Goal: Task Accomplishment & Management: Use online tool/utility

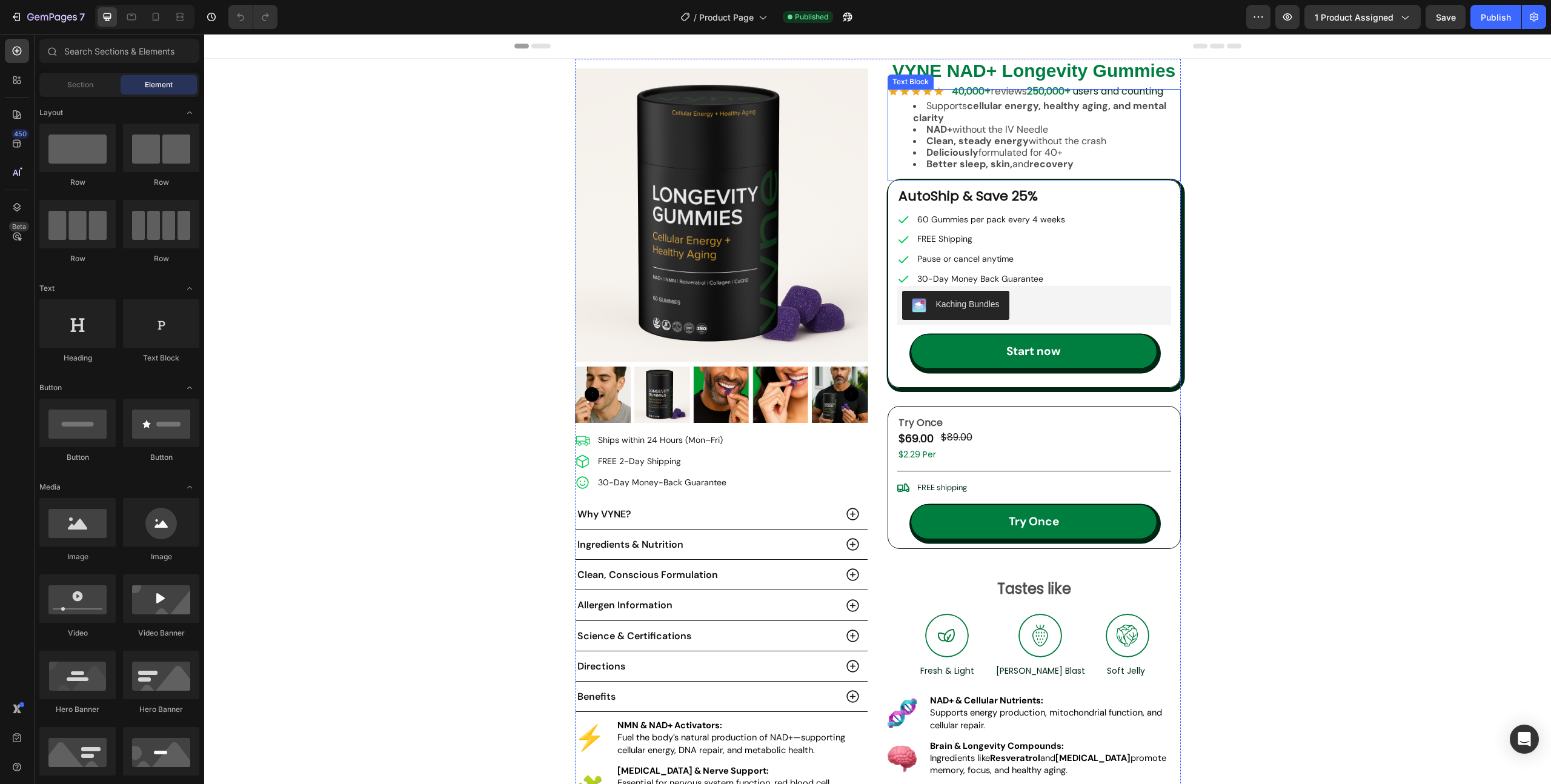
click at [992, 118] on li "Supports cellular energy, healthy aging, and mental clarity" at bounding box center [1046, 111] width 267 height 23
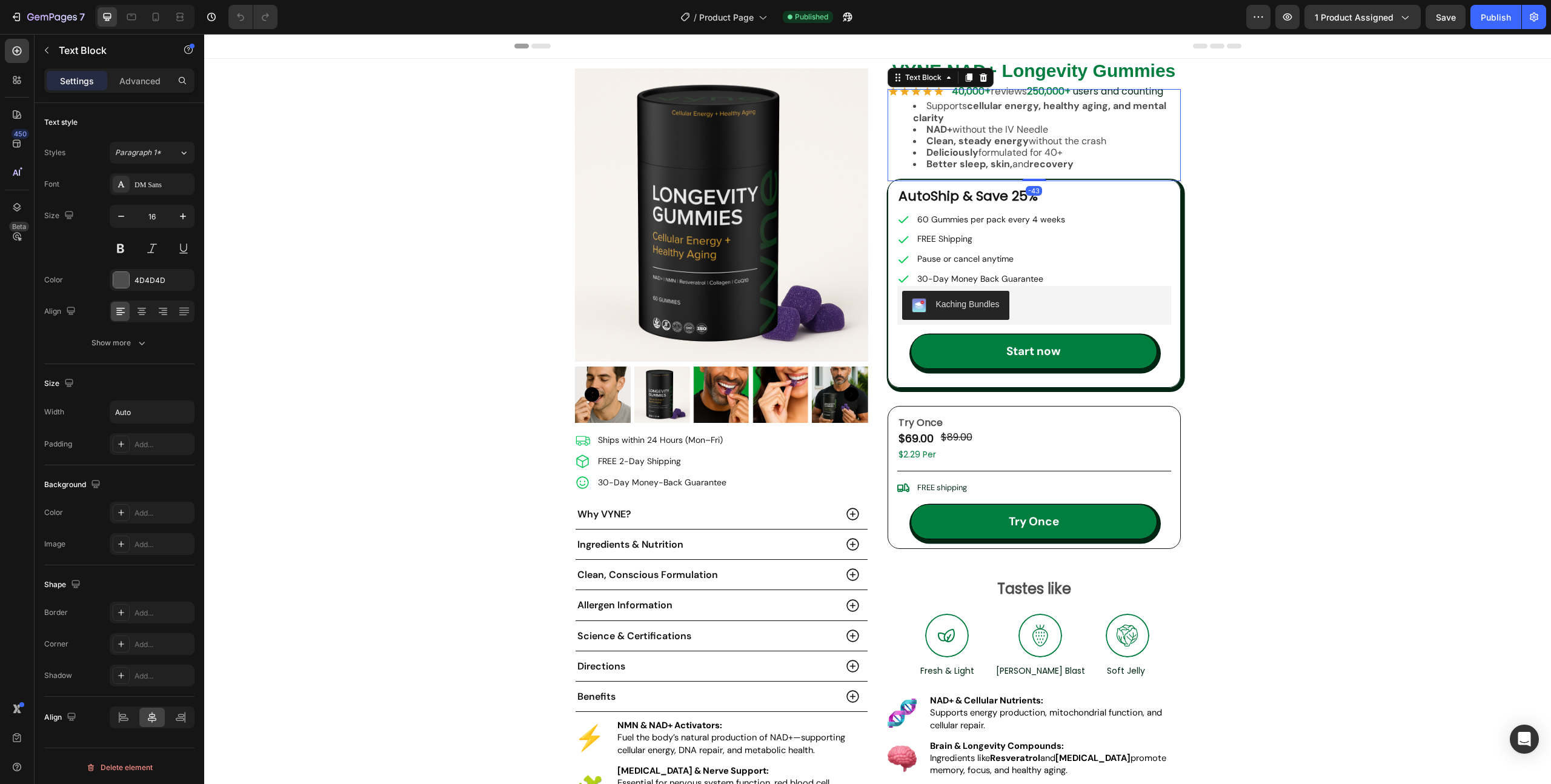
click at [974, 118] on li "Supports cellular energy, healthy aging, and mental clarity" at bounding box center [1046, 111] width 267 height 23
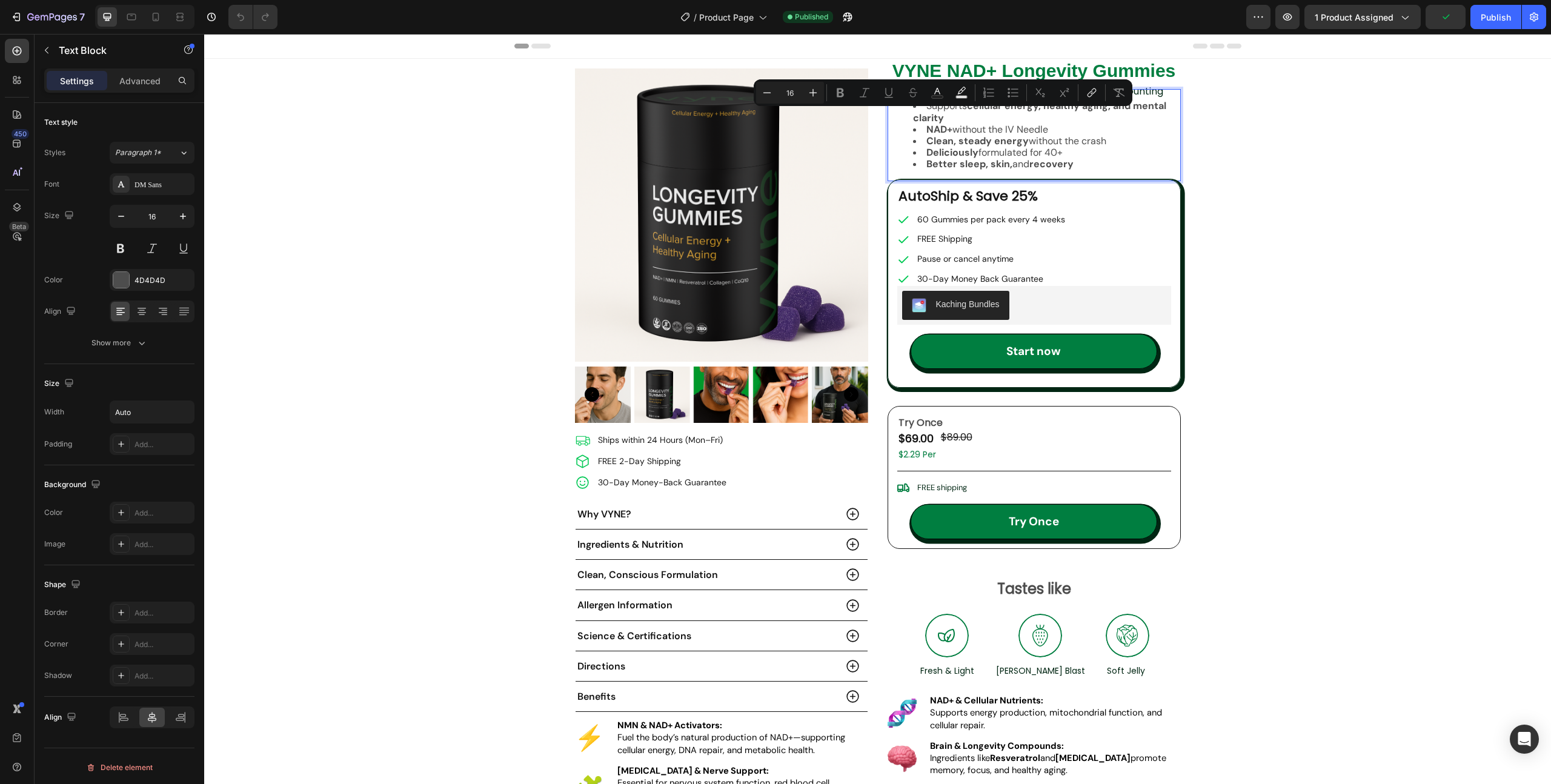
click at [974, 127] on li "NAD+ without the IV Needle" at bounding box center [1046, 129] width 267 height 11
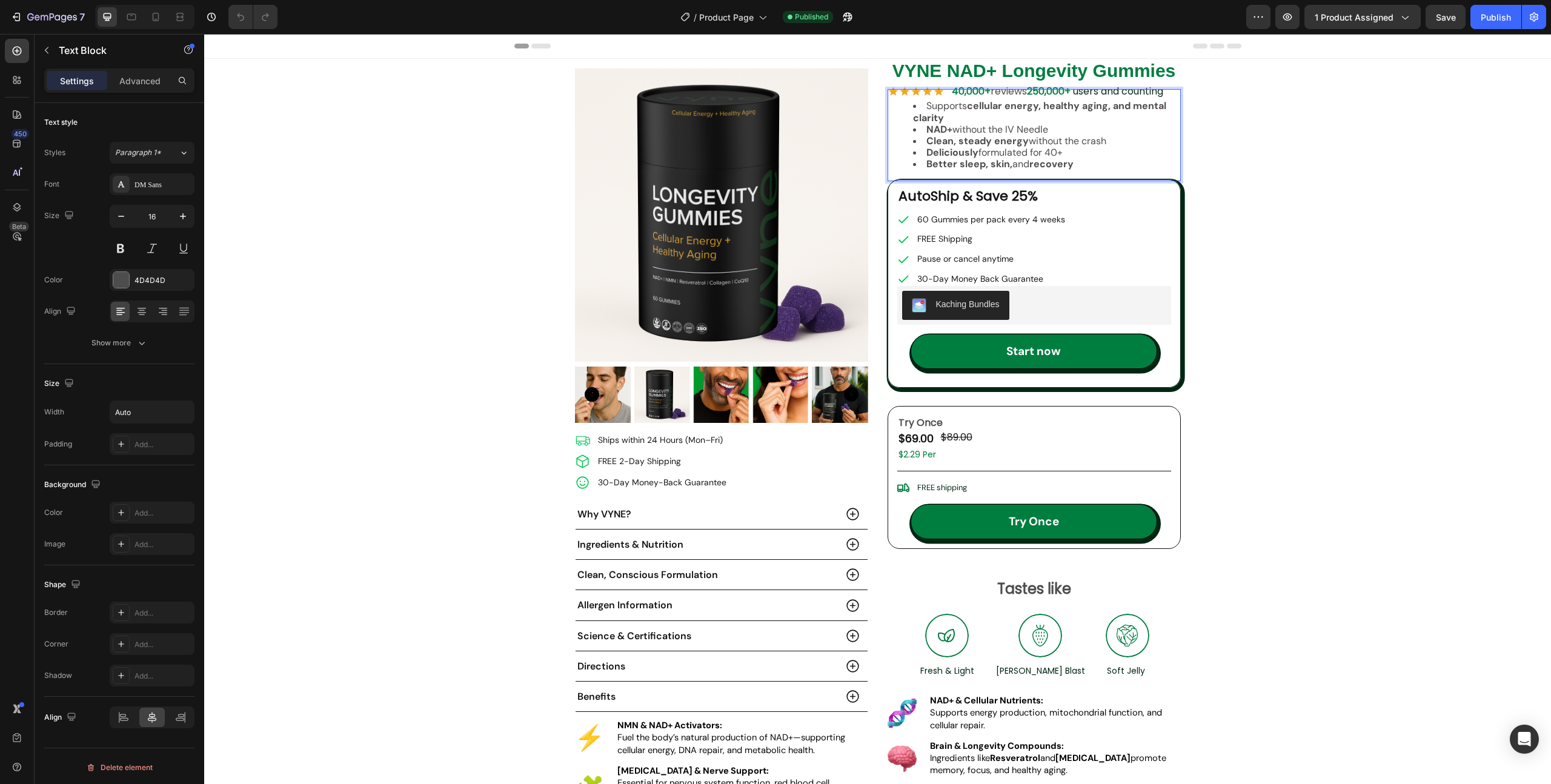
click at [1006, 143] on strong "Clean, steady energy" at bounding box center [977, 141] width 102 height 13
click at [1011, 141] on strong "Boost Brain Power, Fight Aging" at bounding box center [999, 141] width 145 height 13
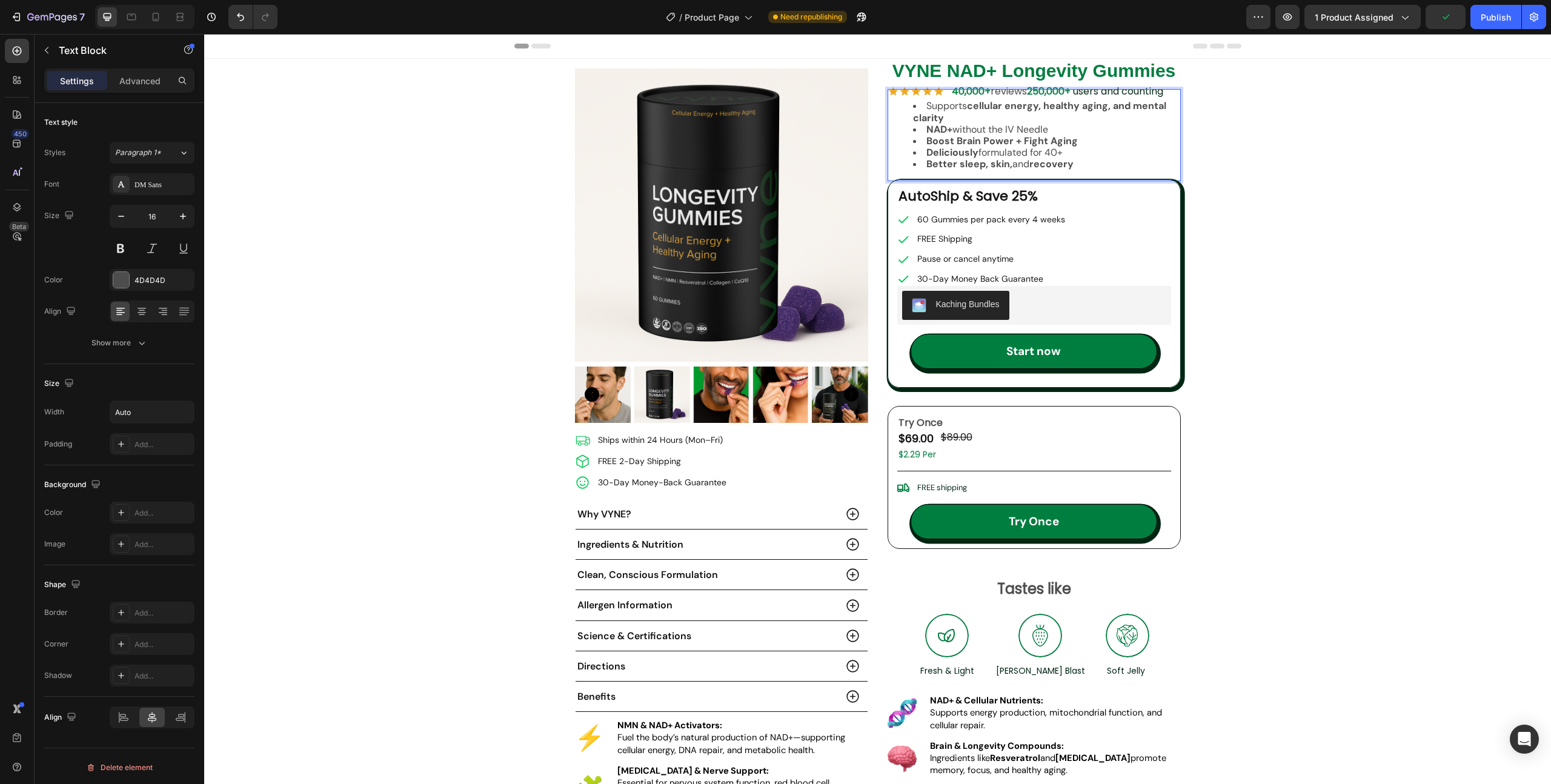
click at [988, 143] on strong "Boost Brain Power + Fight Aging" at bounding box center [1002, 141] width 151 height 13
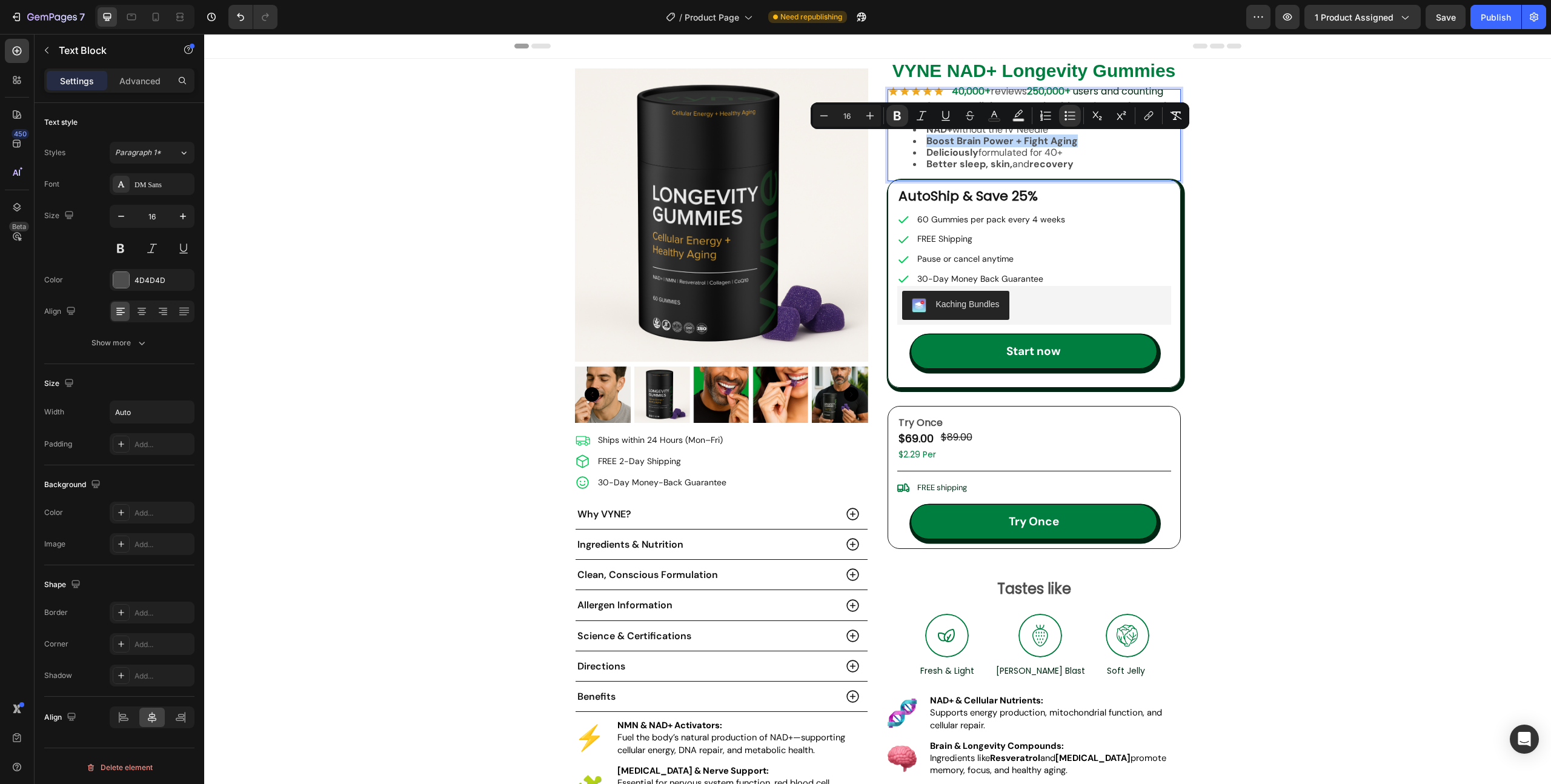
click at [1085, 143] on li "Boost Brain Power + Fight Aging" at bounding box center [1046, 141] width 267 height 11
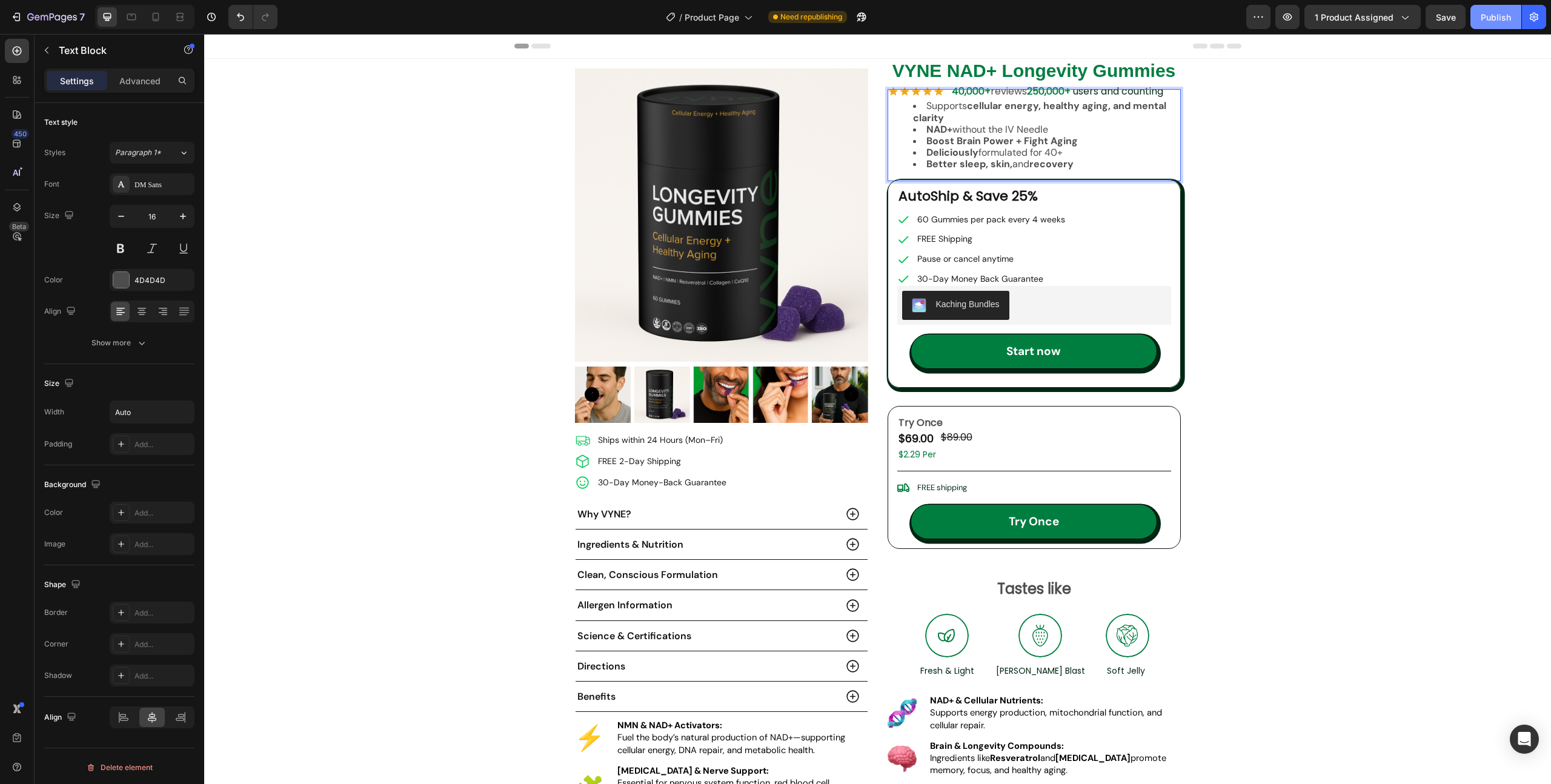
click at [1495, 16] on div "Publish" at bounding box center [1495, 17] width 30 height 13
click at [657, 396] on img at bounding box center [662, 394] width 56 height 56
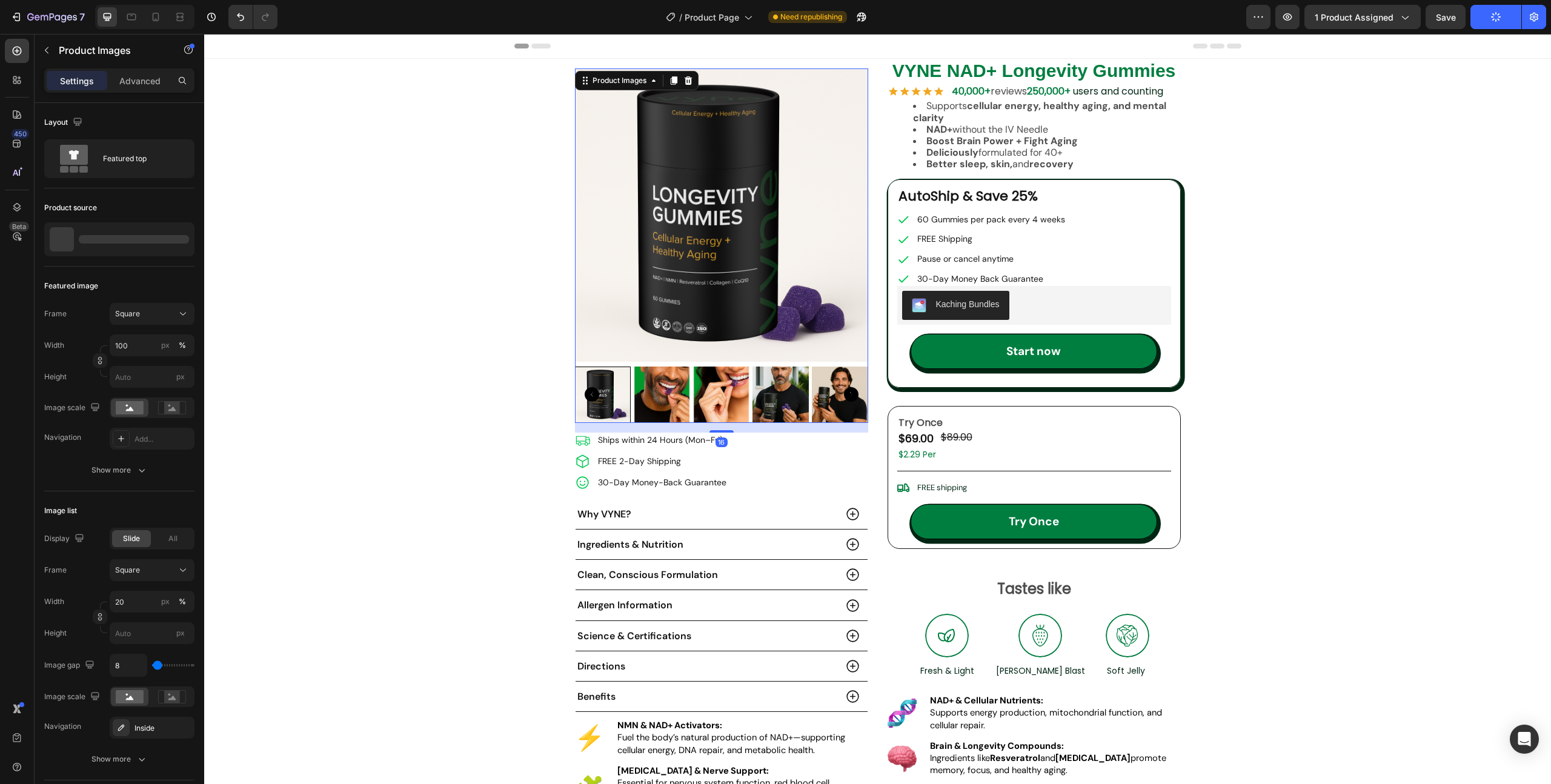
click at [651, 396] on img at bounding box center [662, 394] width 56 height 56
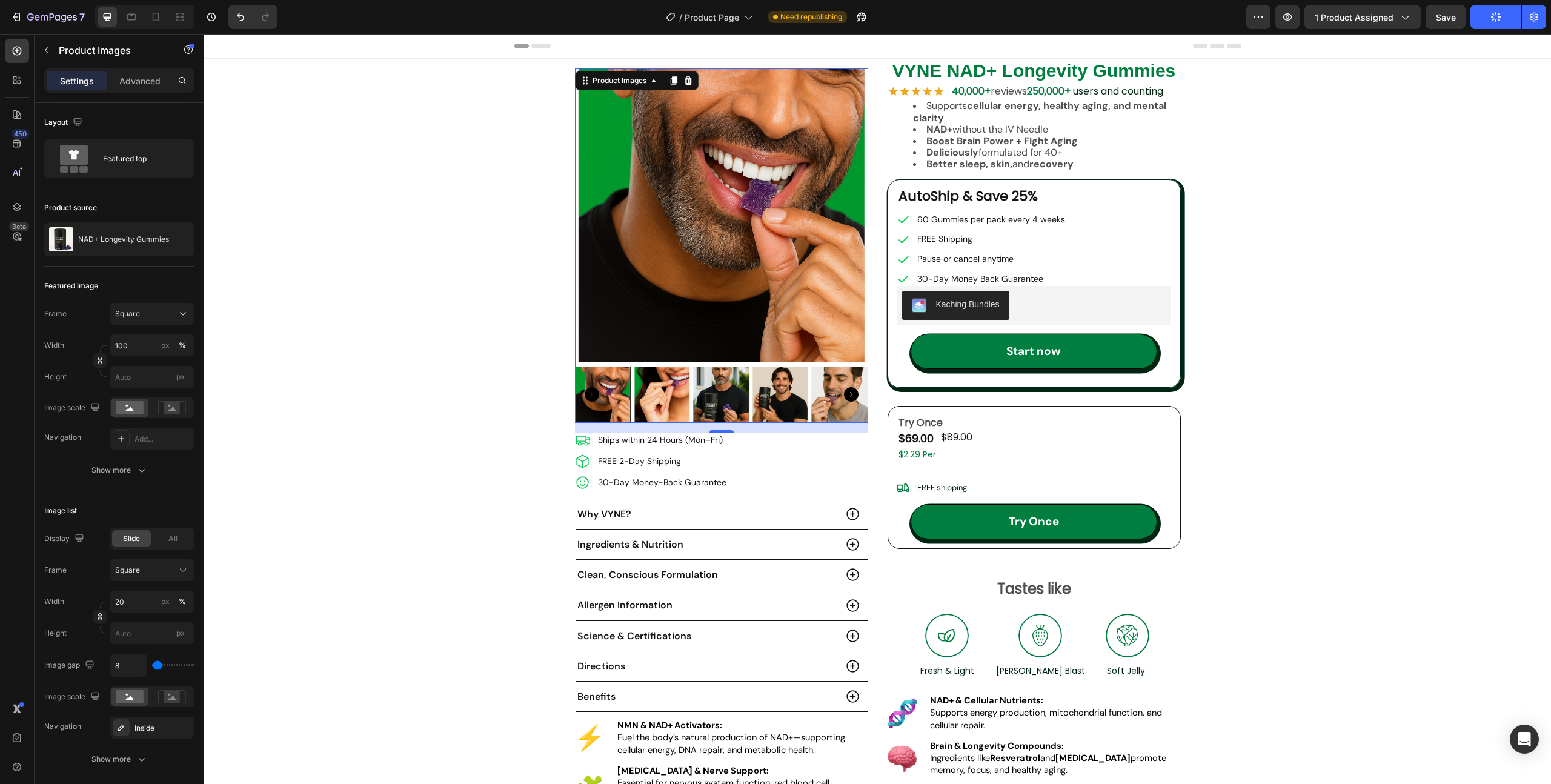
click at [677, 400] on img at bounding box center [662, 394] width 56 height 56
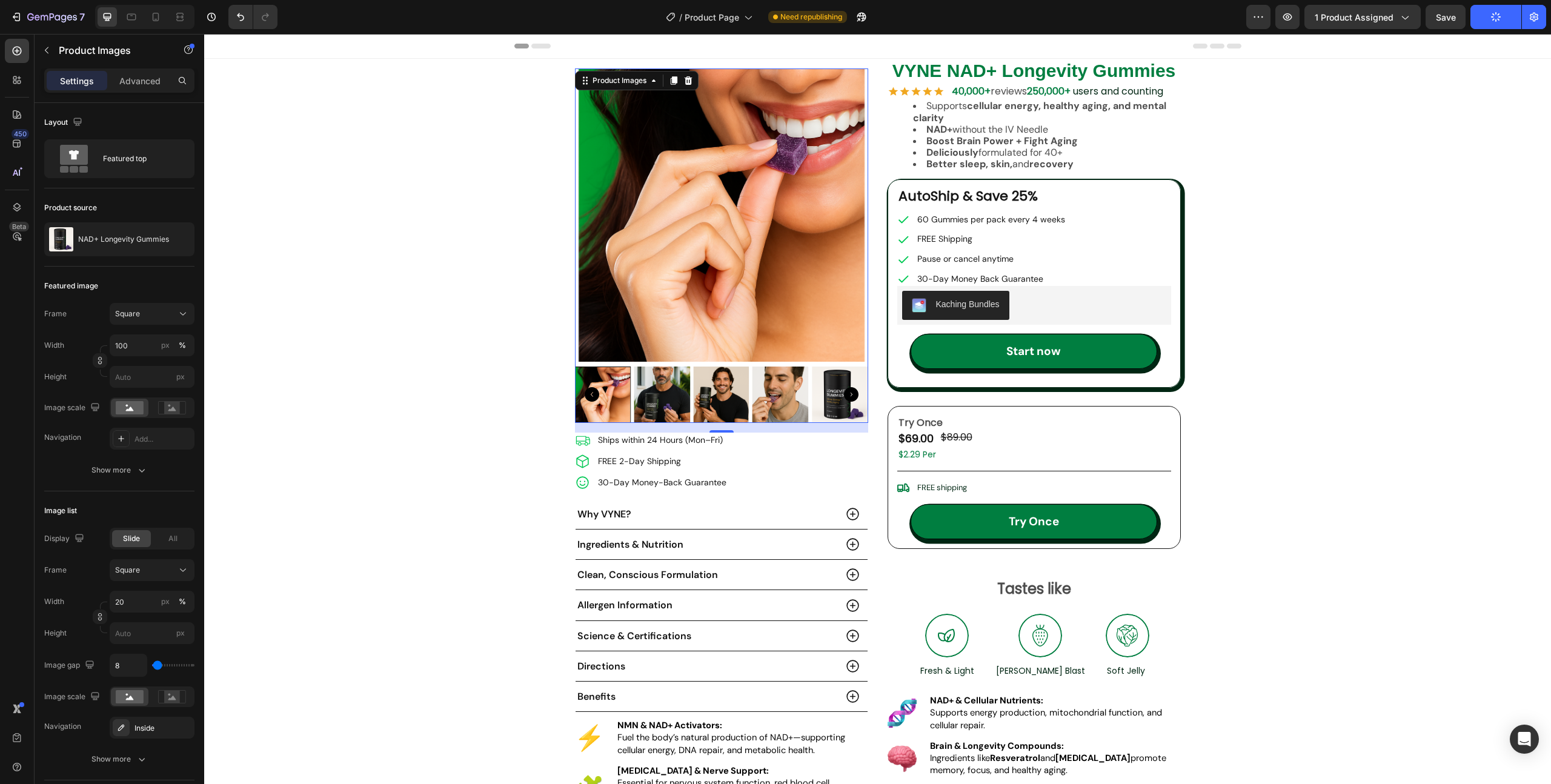
click at [680, 400] on img at bounding box center [662, 394] width 56 height 56
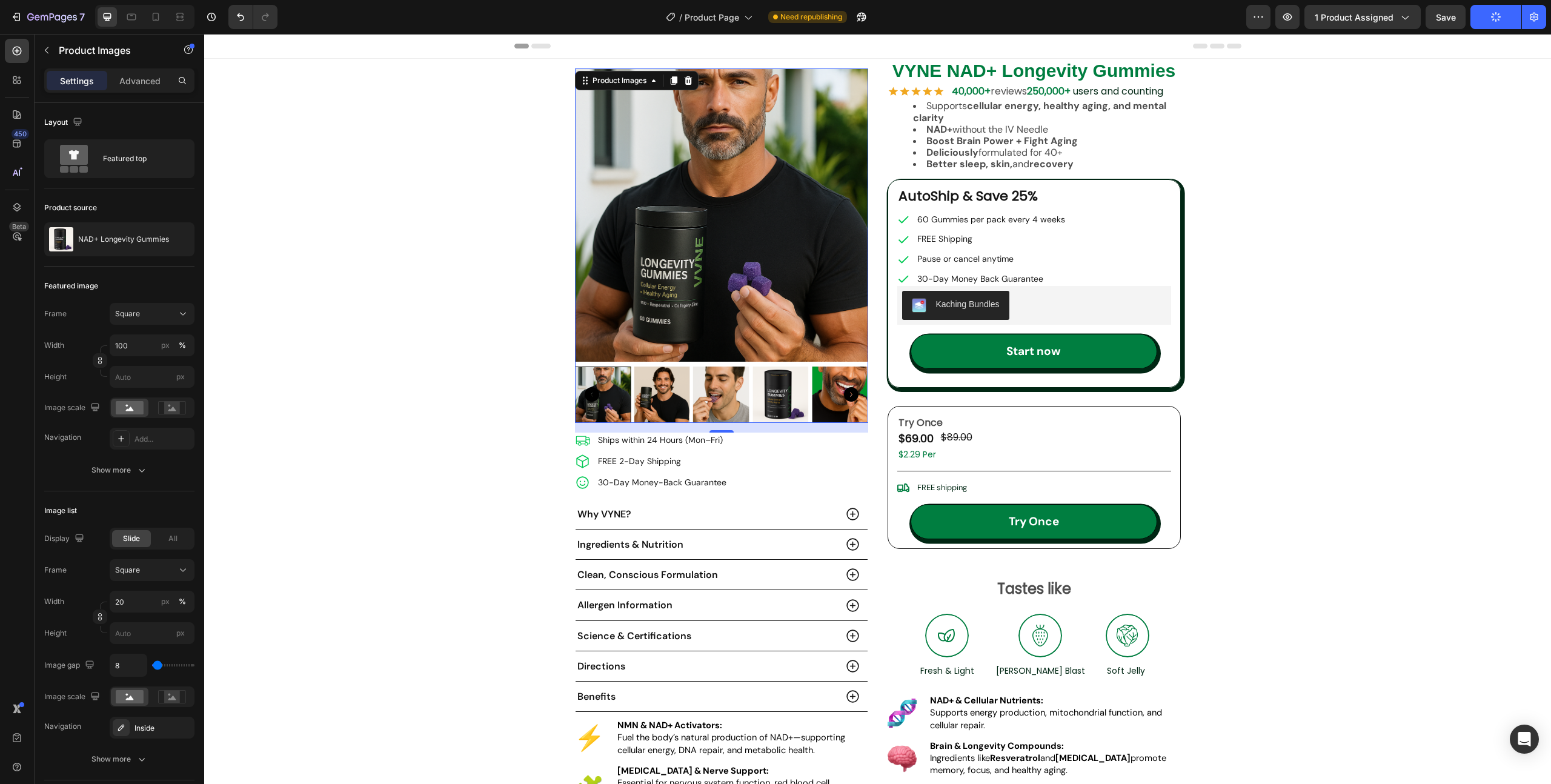
click at [665, 400] on img at bounding box center [662, 394] width 56 height 56
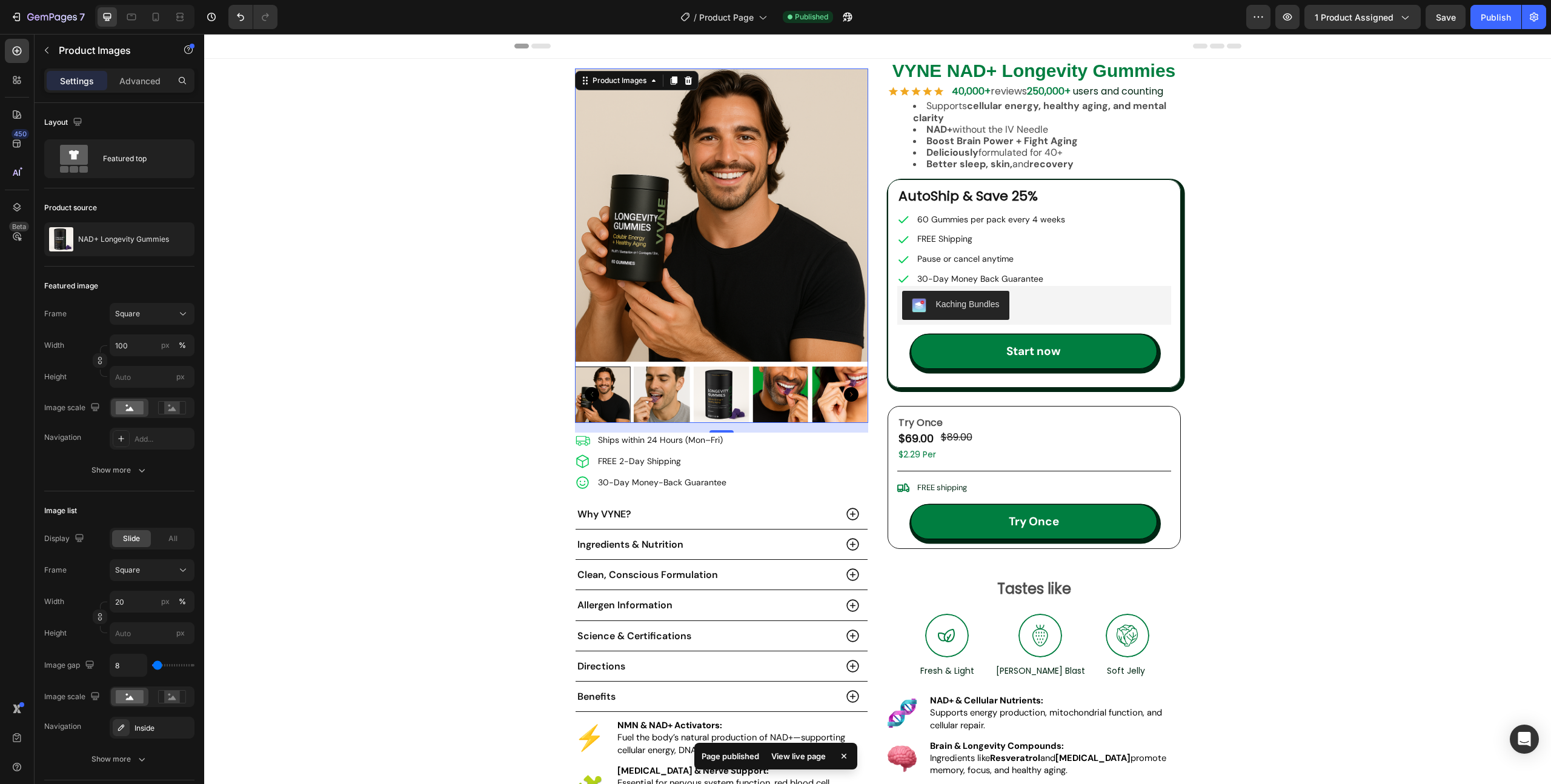
click at [662, 401] on img at bounding box center [662, 394] width 56 height 56
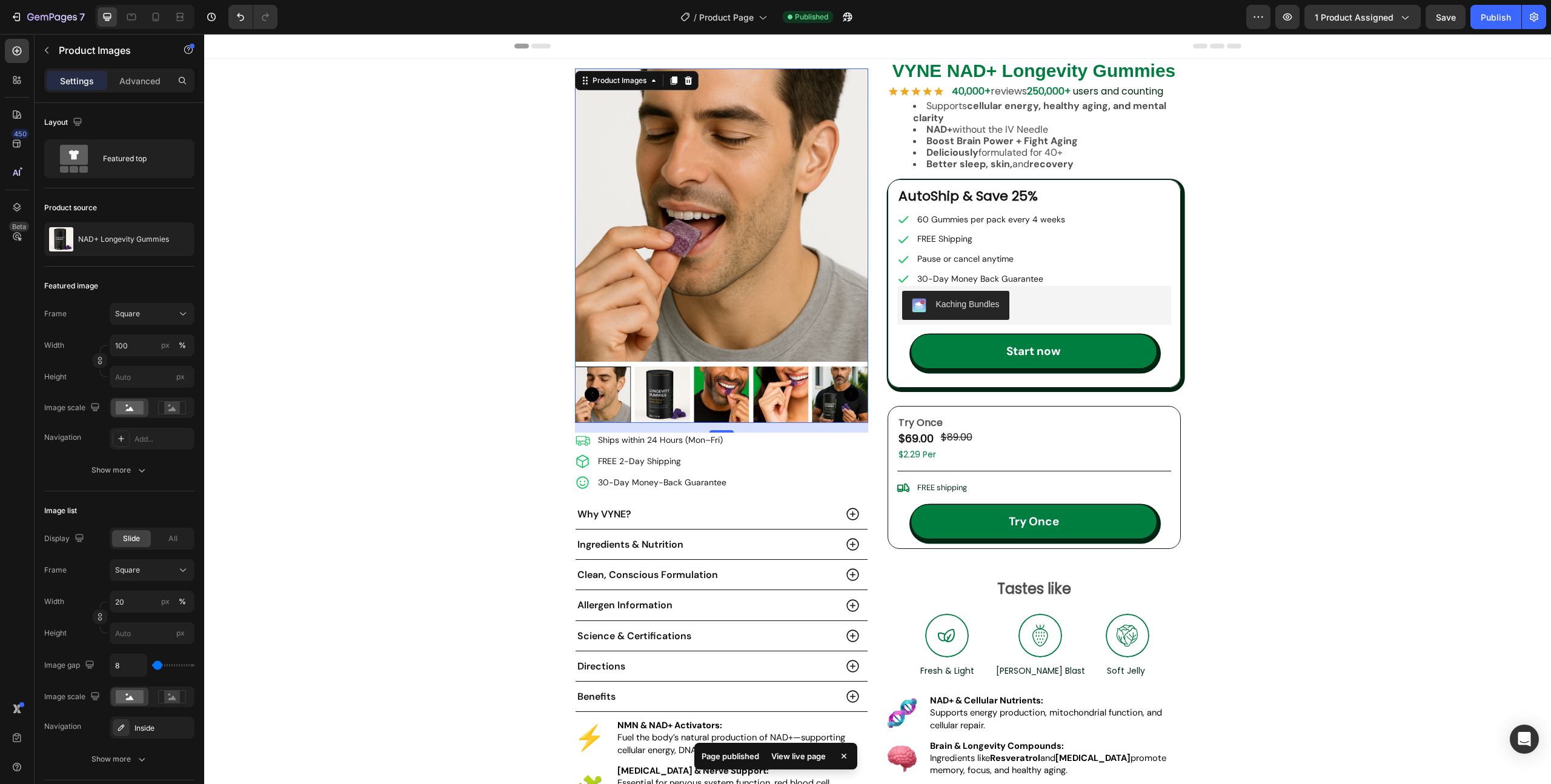
click at [676, 401] on img at bounding box center [662, 394] width 56 height 56
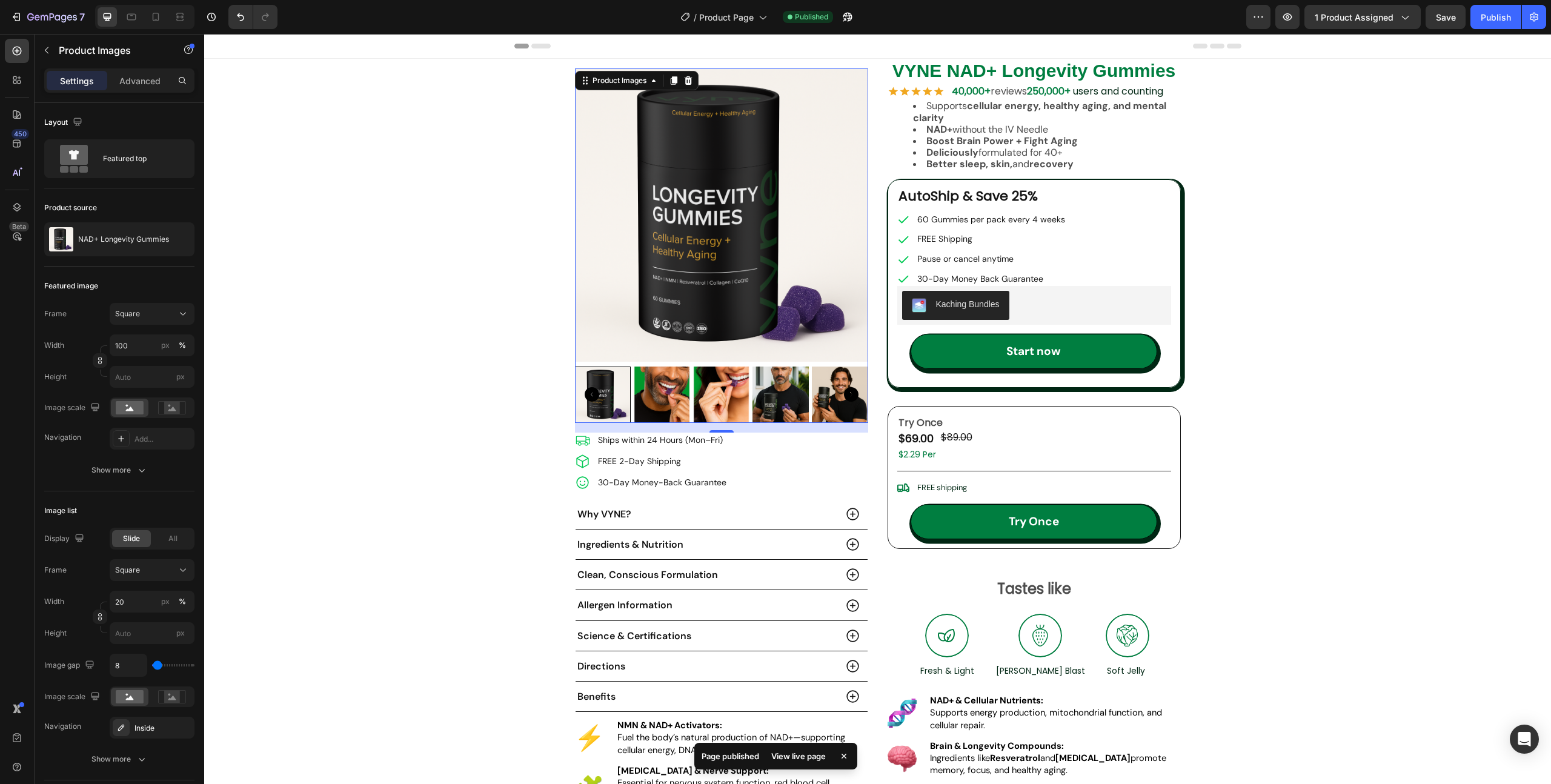
click at [683, 401] on img at bounding box center [662, 394] width 56 height 56
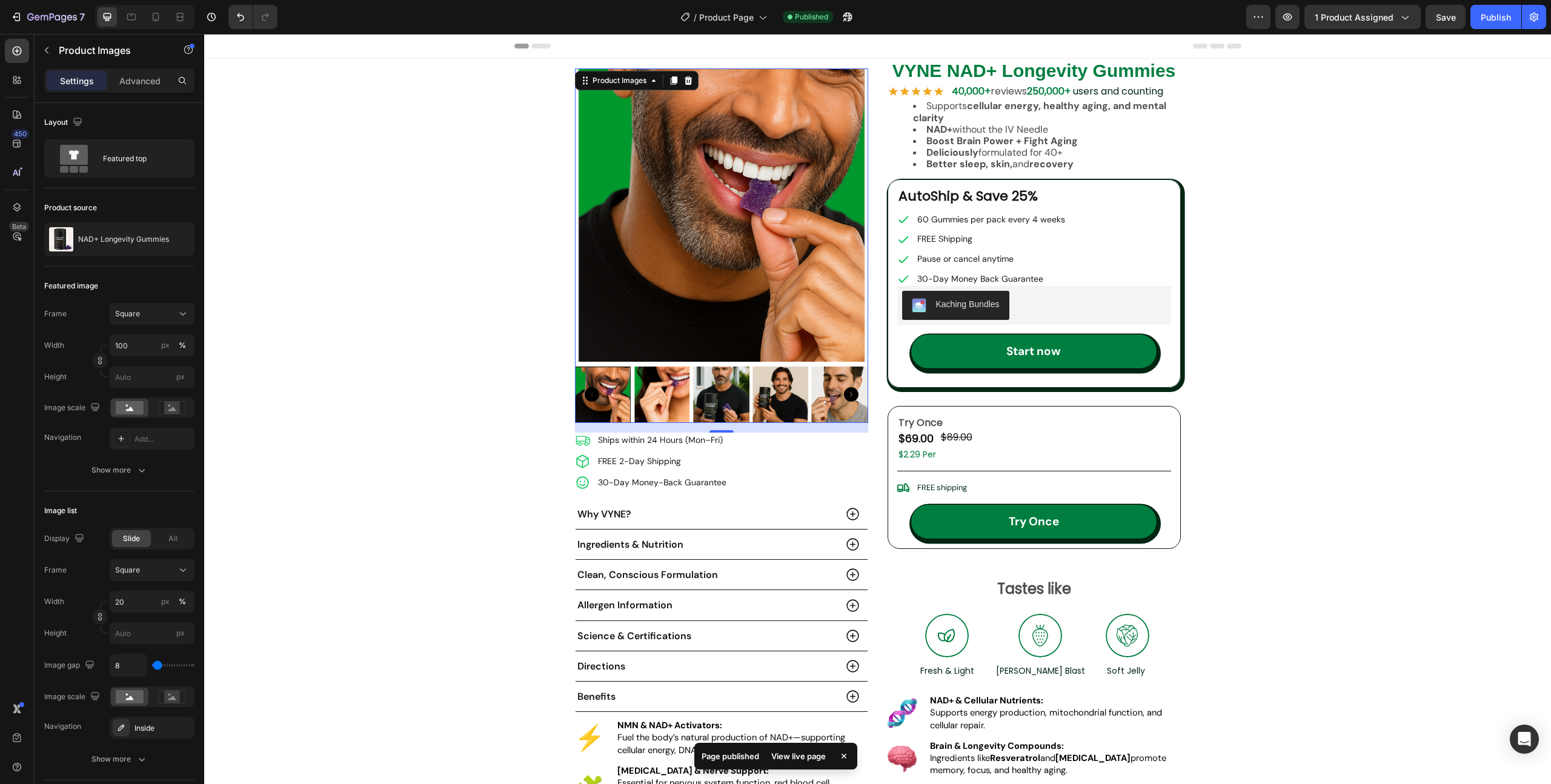
click at [707, 402] on img at bounding box center [721, 394] width 56 height 56
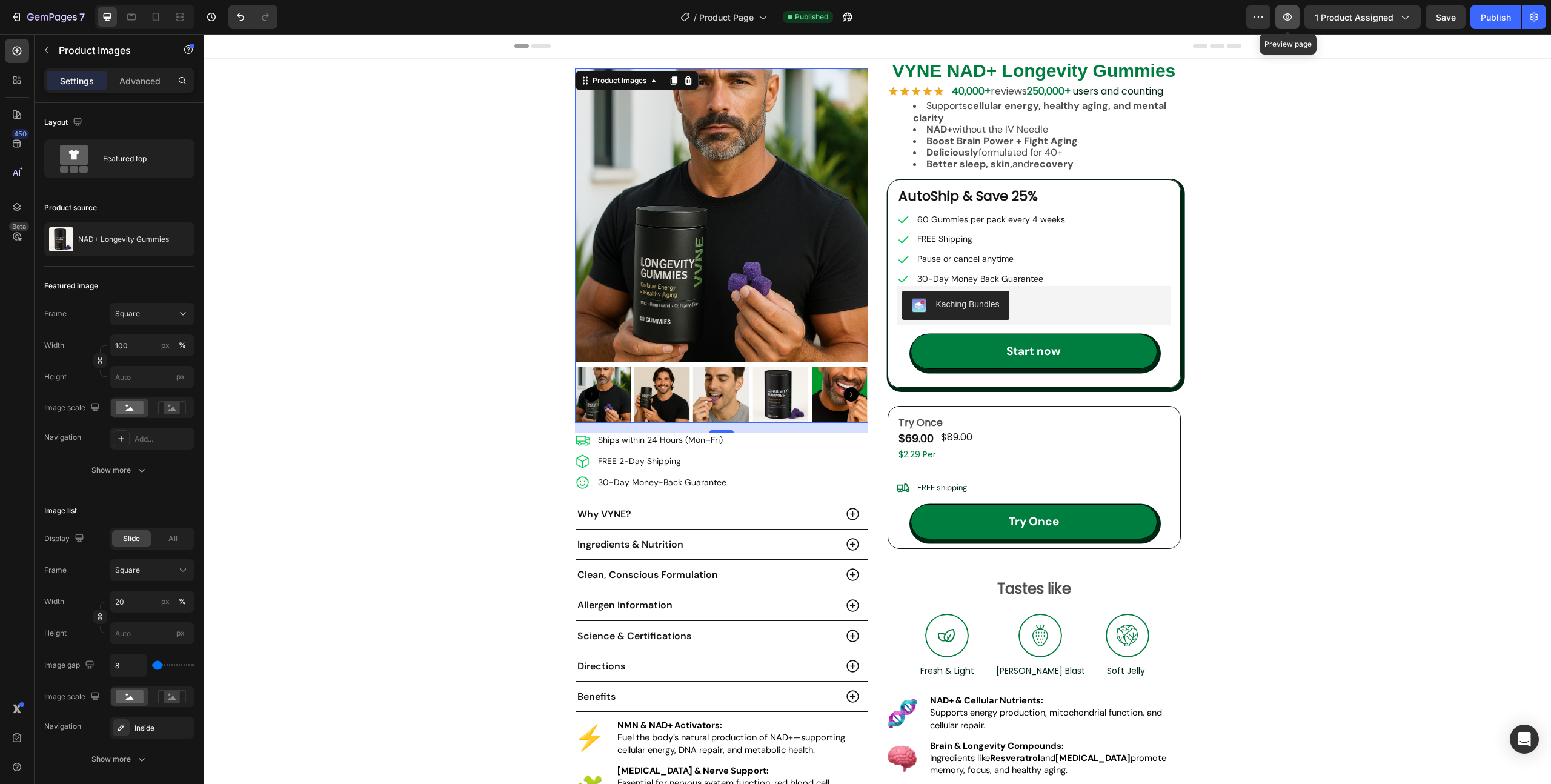
click at [1290, 13] on icon "button" at bounding box center [1288, 17] width 12 height 12
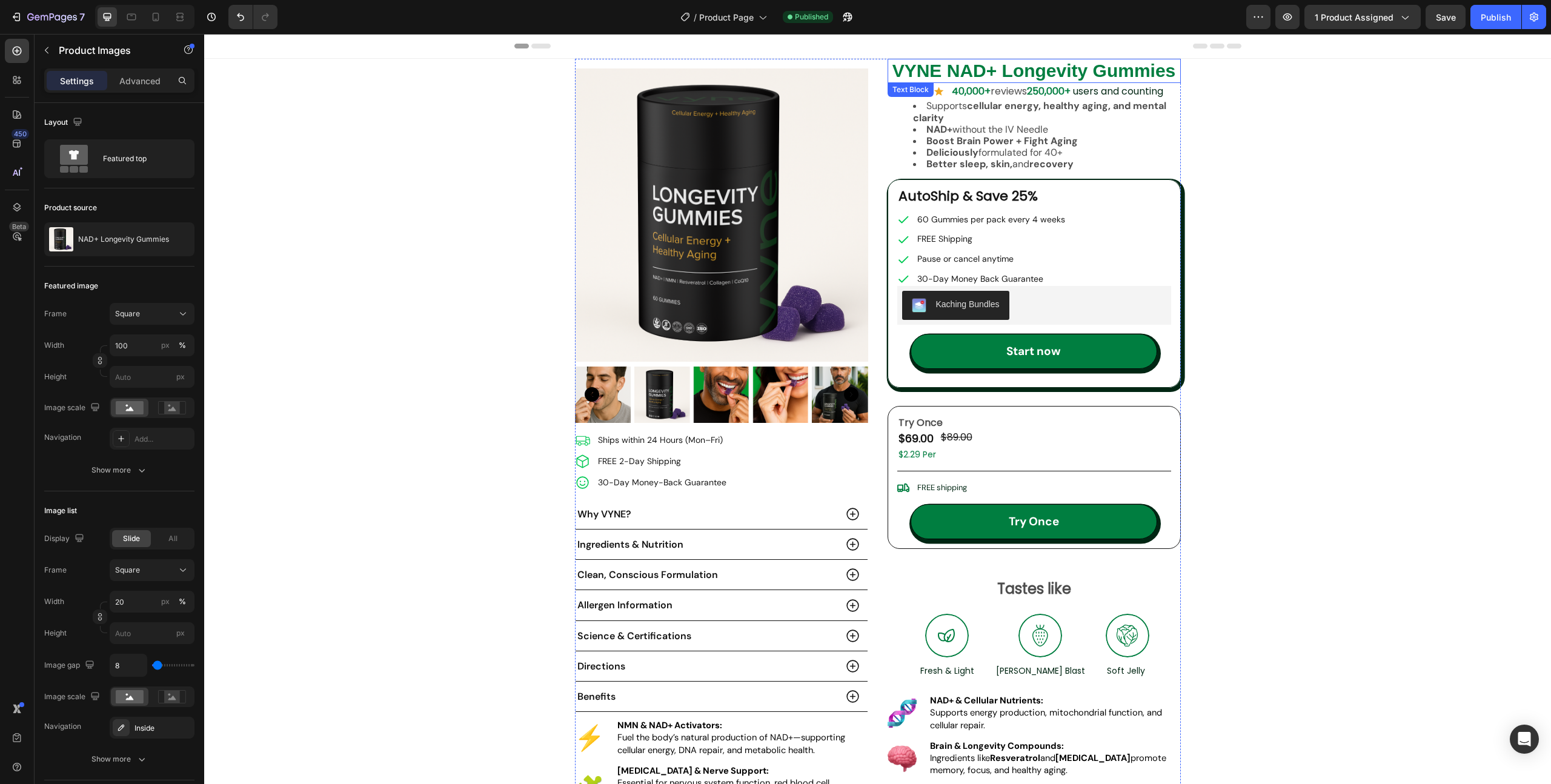
click at [1014, 68] on strong "VYNE NAD+ Longevity Gummies" at bounding box center [1034, 70] width 283 height 20
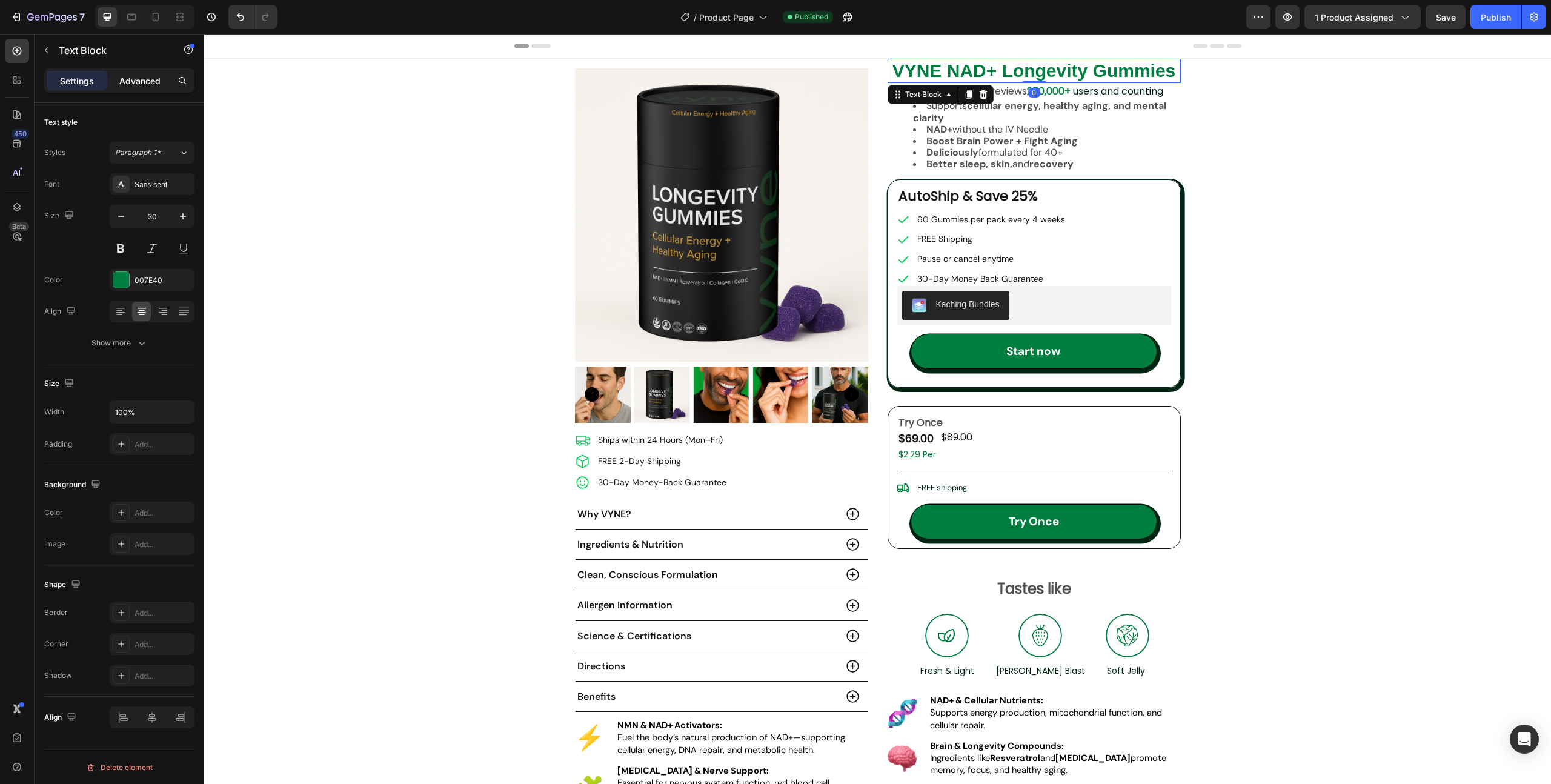
click at [142, 88] on div "Advanced" at bounding box center [140, 80] width 60 height 19
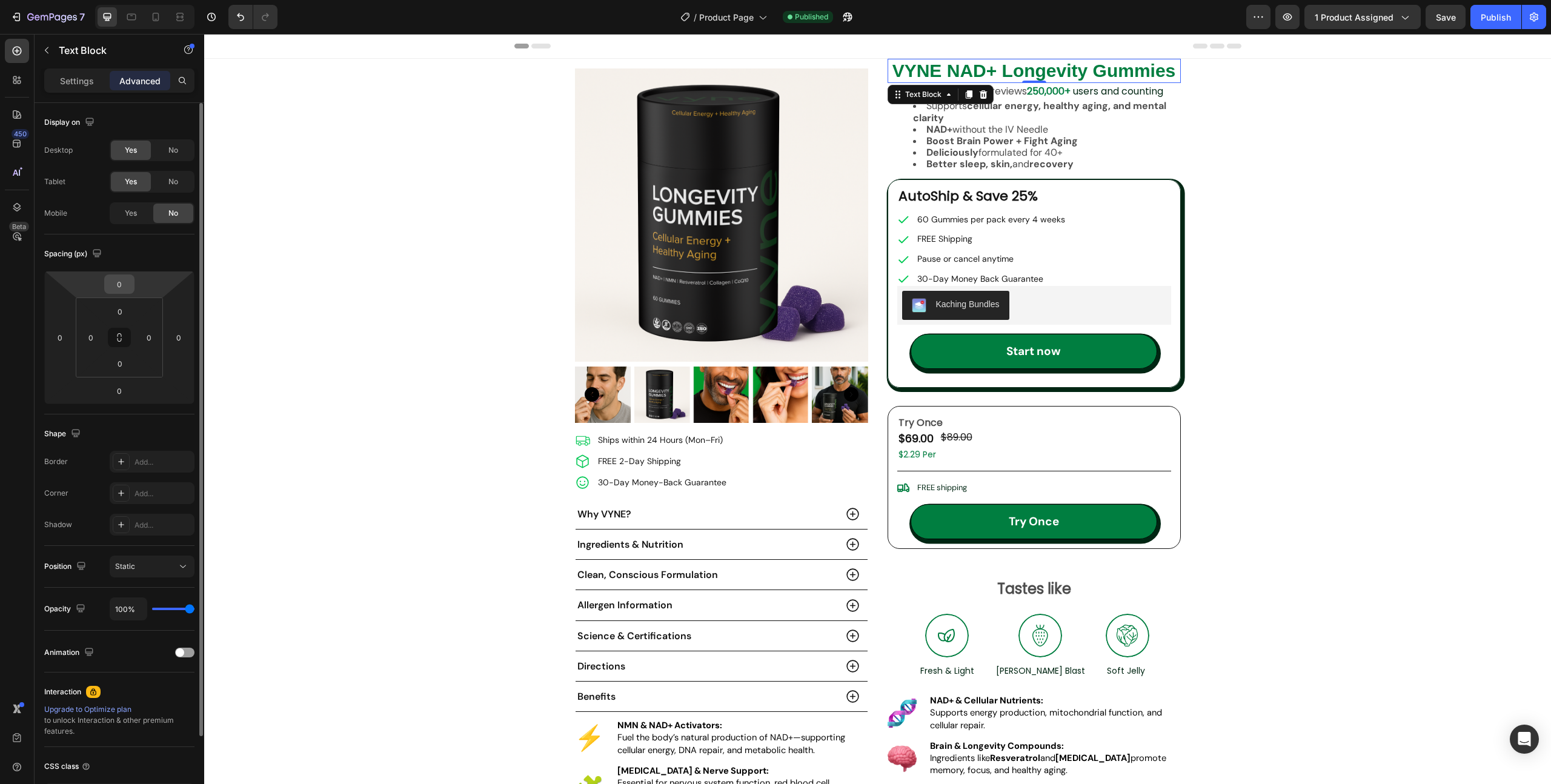
click at [121, 286] on input "0" at bounding box center [119, 284] width 24 height 18
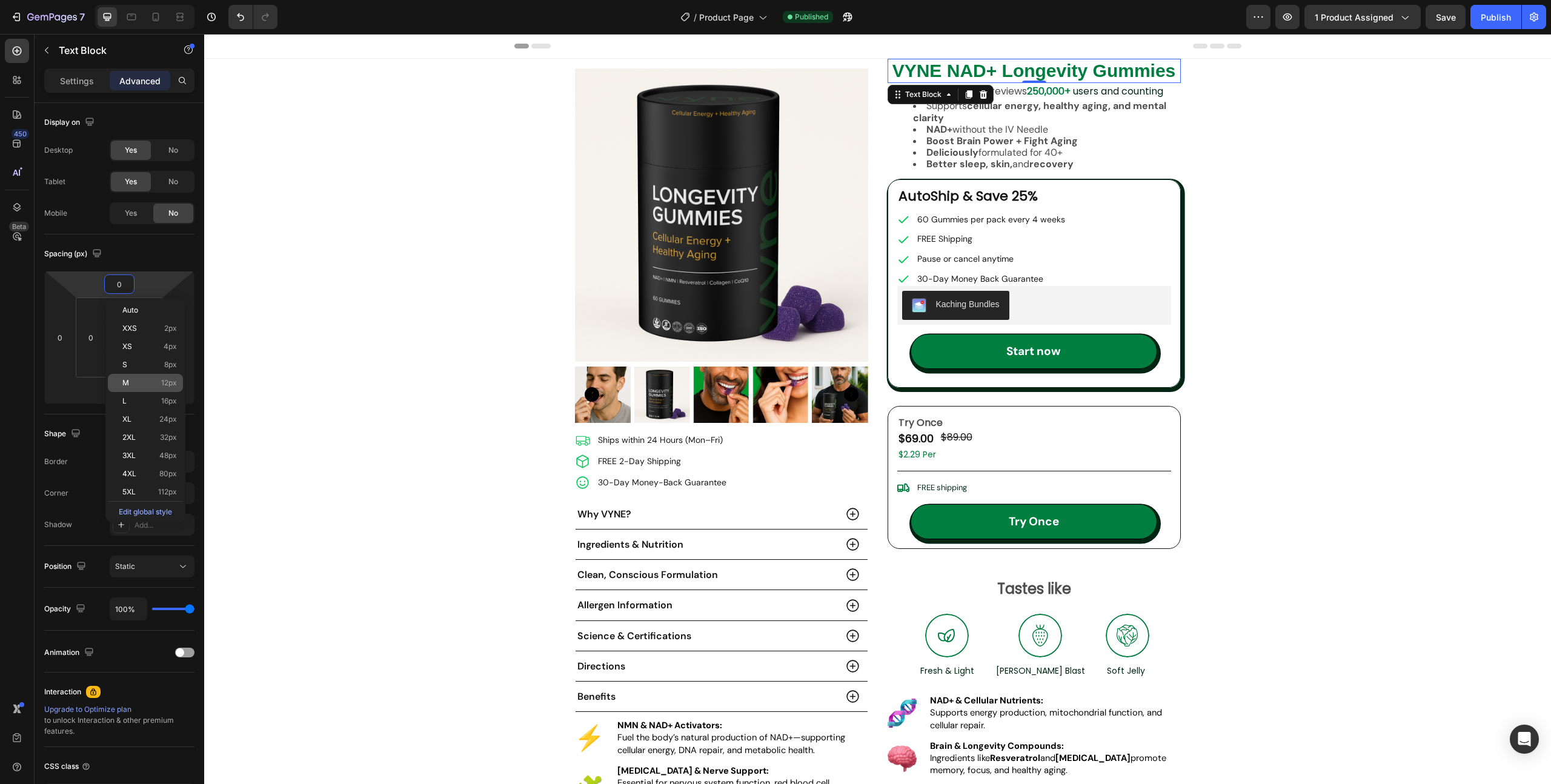
click at [156, 382] on p "M 12px" at bounding box center [149, 382] width 54 height 9
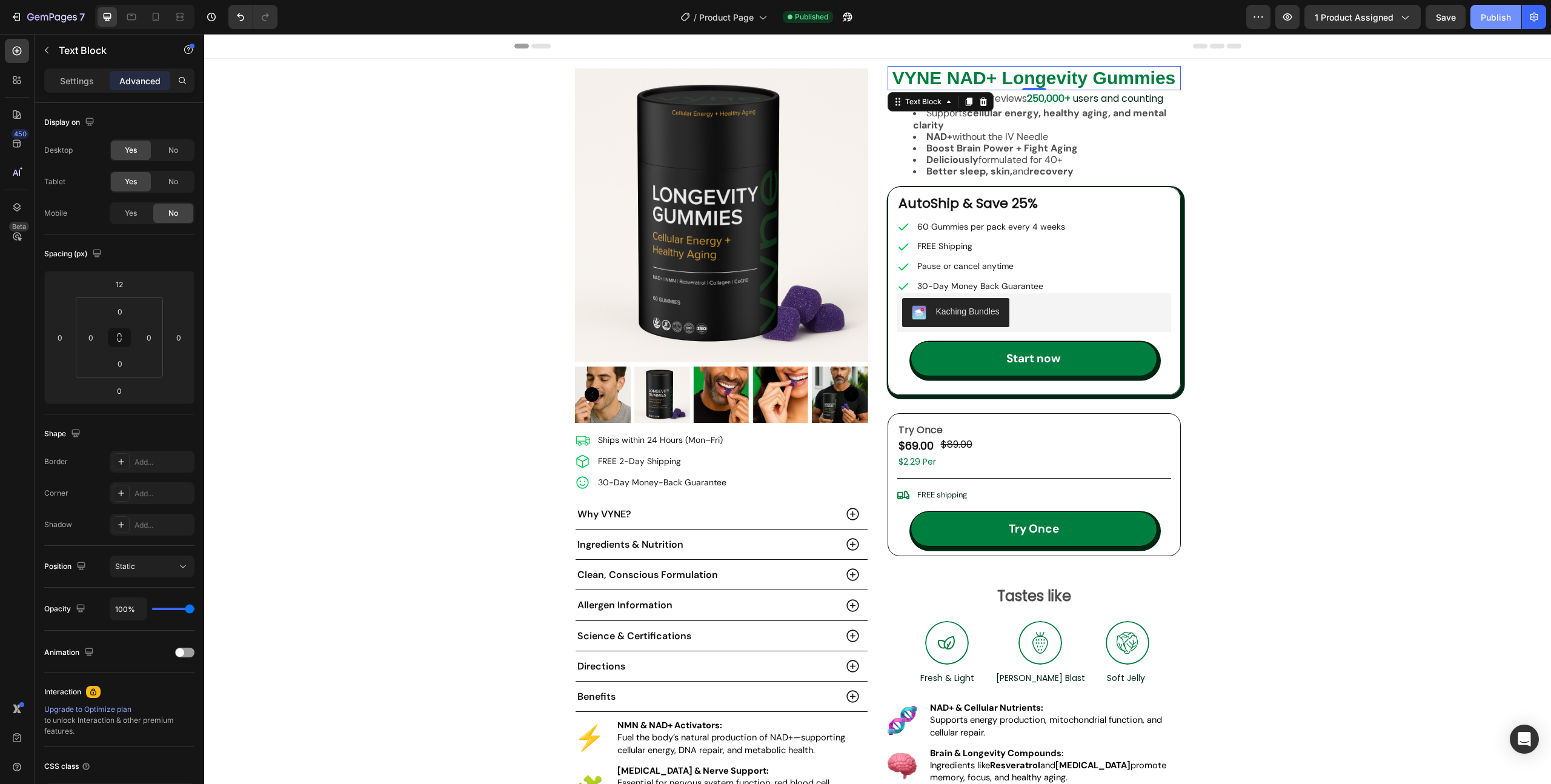
click at [1513, 17] on button "Publish" at bounding box center [1496, 17] width 51 height 24
click at [150, 21] on icon at bounding box center [155, 17] width 12 height 12
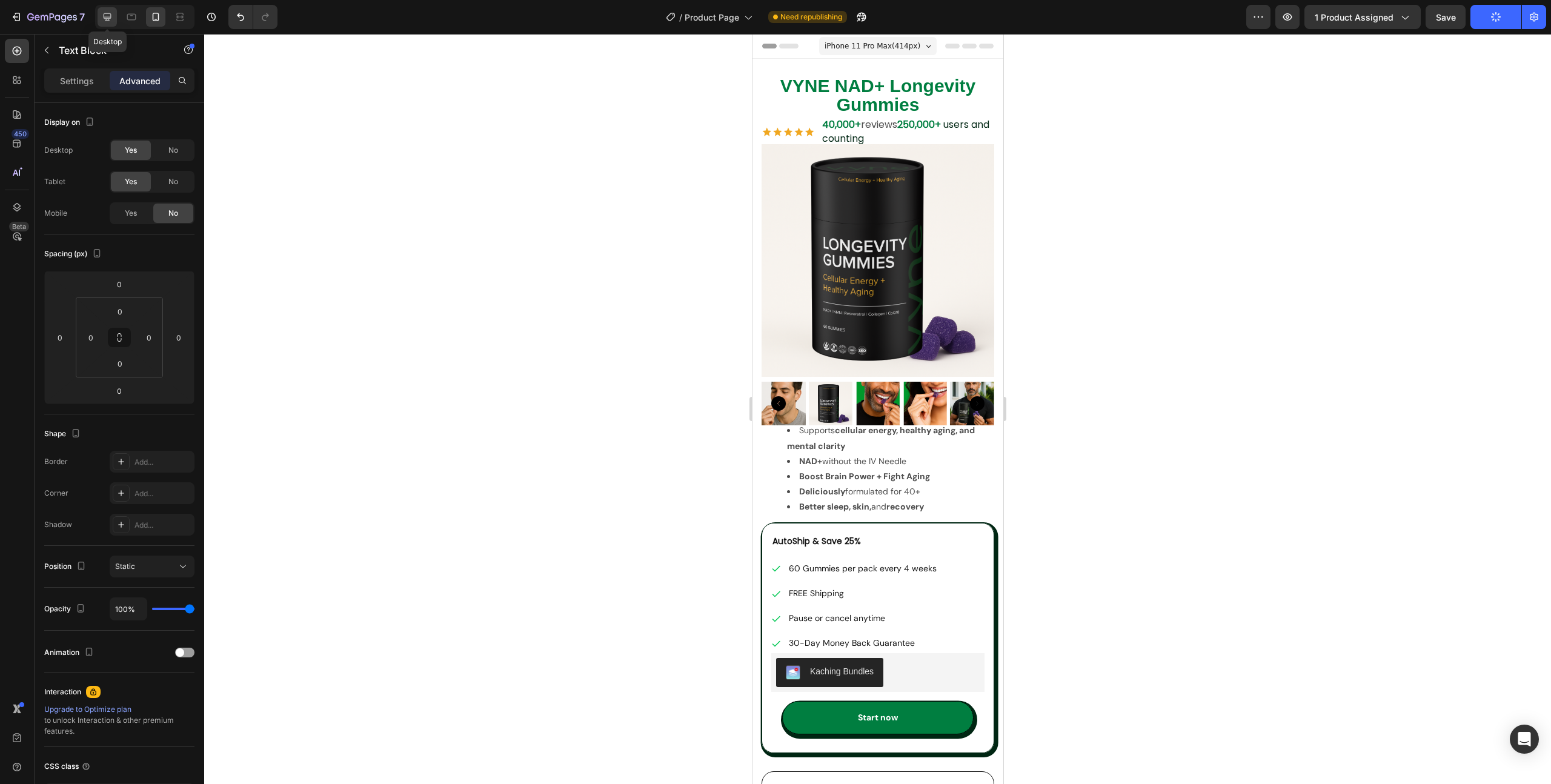
click at [110, 15] on icon at bounding box center [108, 17] width 8 height 8
type input "12"
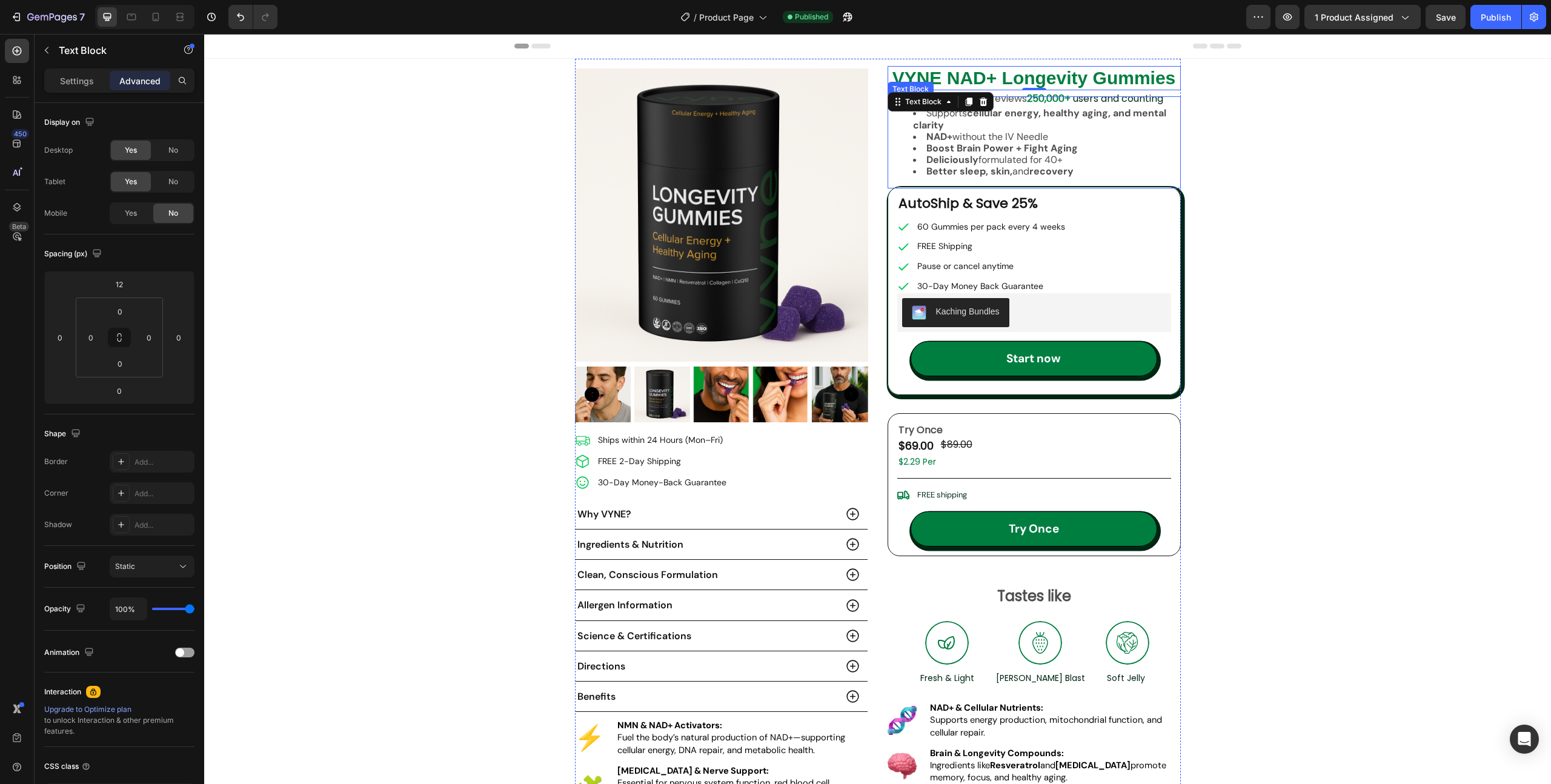
click at [1011, 148] on strong "Boost Brain Power + Fight Aging" at bounding box center [1002, 148] width 151 height 13
click at [928, 112] on li "Supports cellular energy, healthy aging, and mental clarity" at bounding box center [1046, 119] width 267 height 23
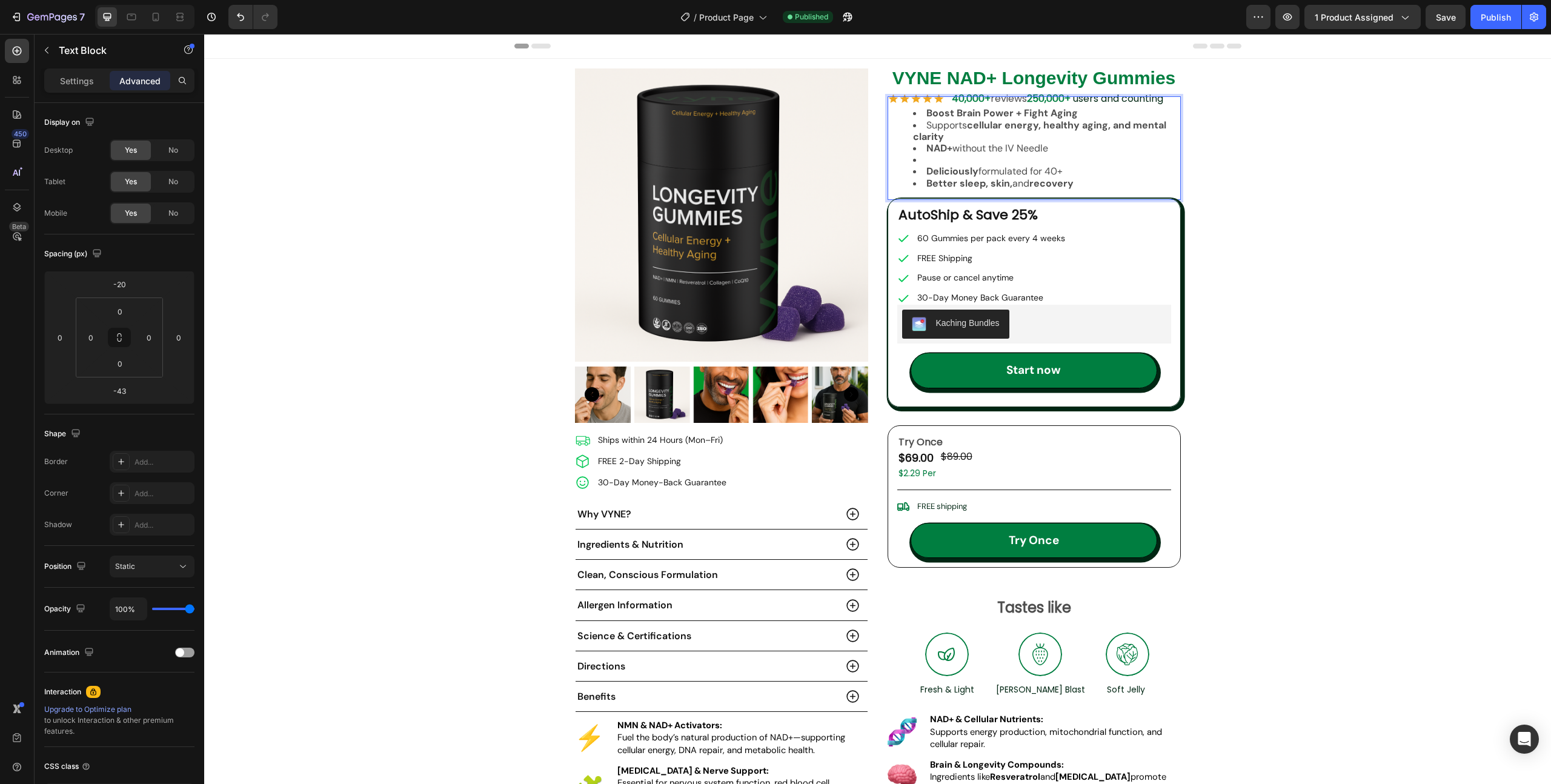
click at [934, 161] on li "Rich Text Editor. Editing area: main" at bounding box center [1046, 159] width 267 height 11
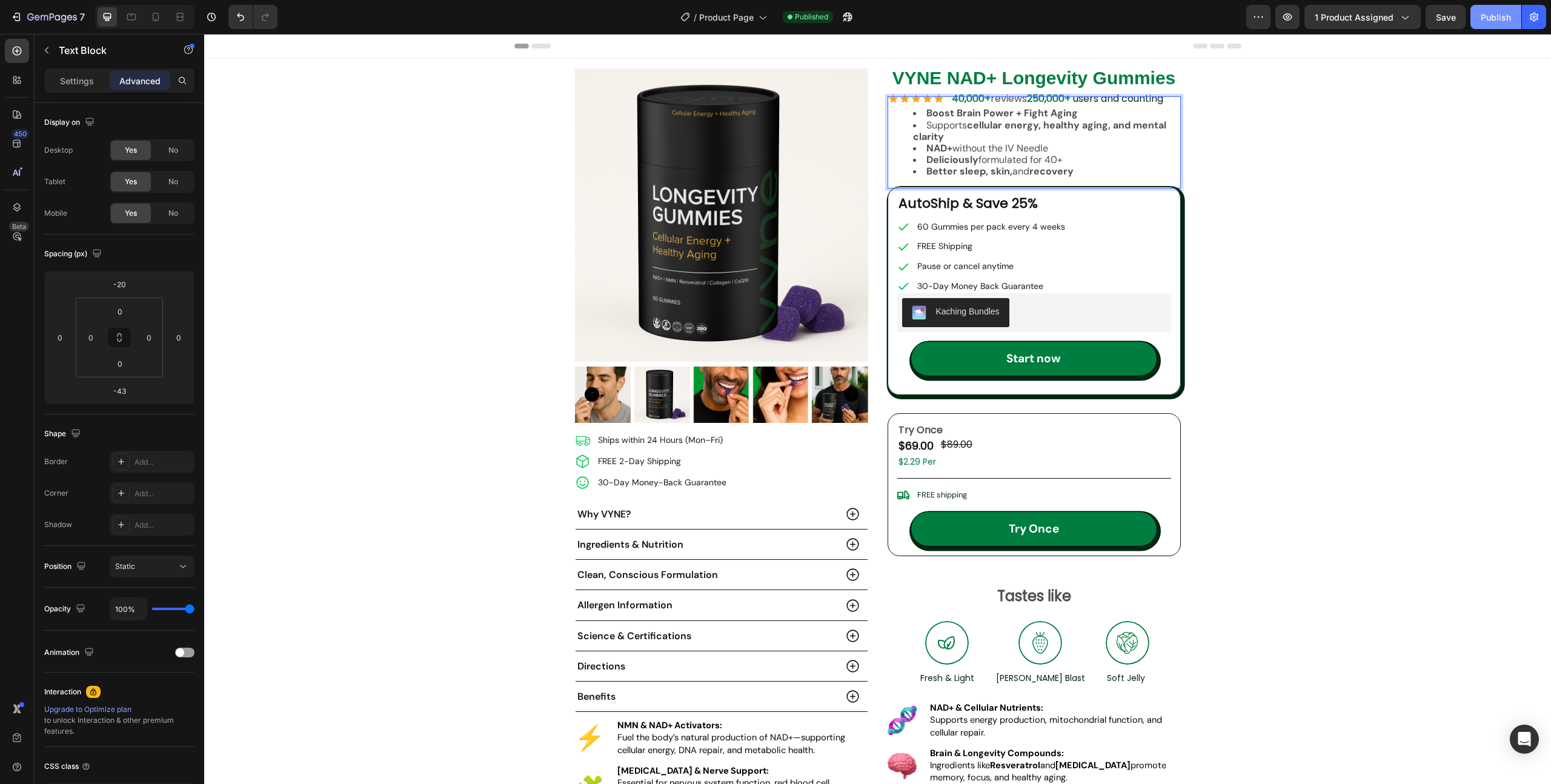
click at [1484, 22] on div "Publish" at bounding box center [1495, 17] width 30 height 13
click at [968, 92] on strong "40,000+" at bounding box center [971, 98] width 39 height 14
click at [930, 95] on img at bounding box center [915, 98] width 57 height 11
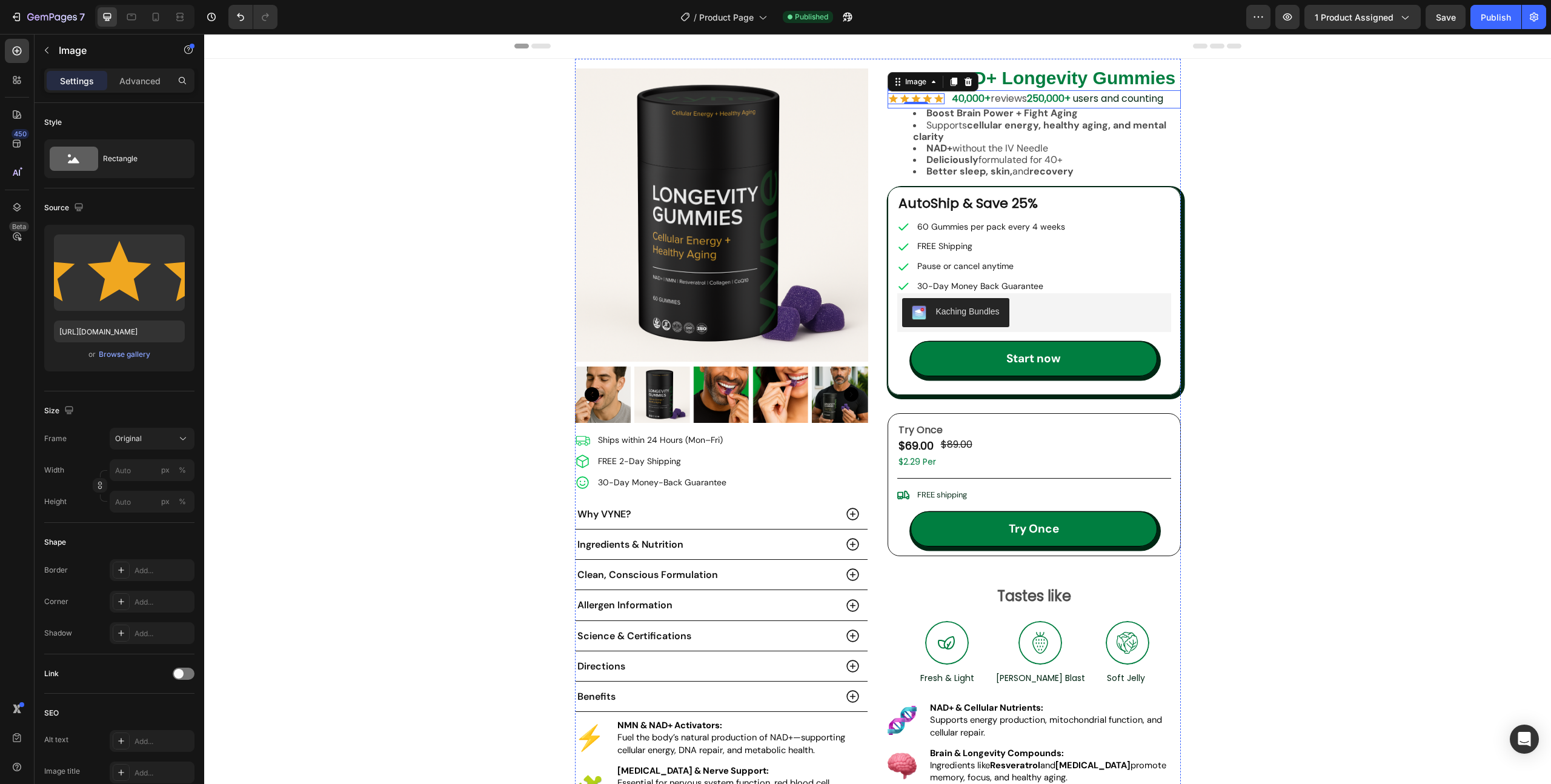
click at [946, 96] on div "Boost Brain Power + Fight Aging Supports cellular energy, healthy aging, and me…" at bounding box center [1034, 142] width 293 height 92
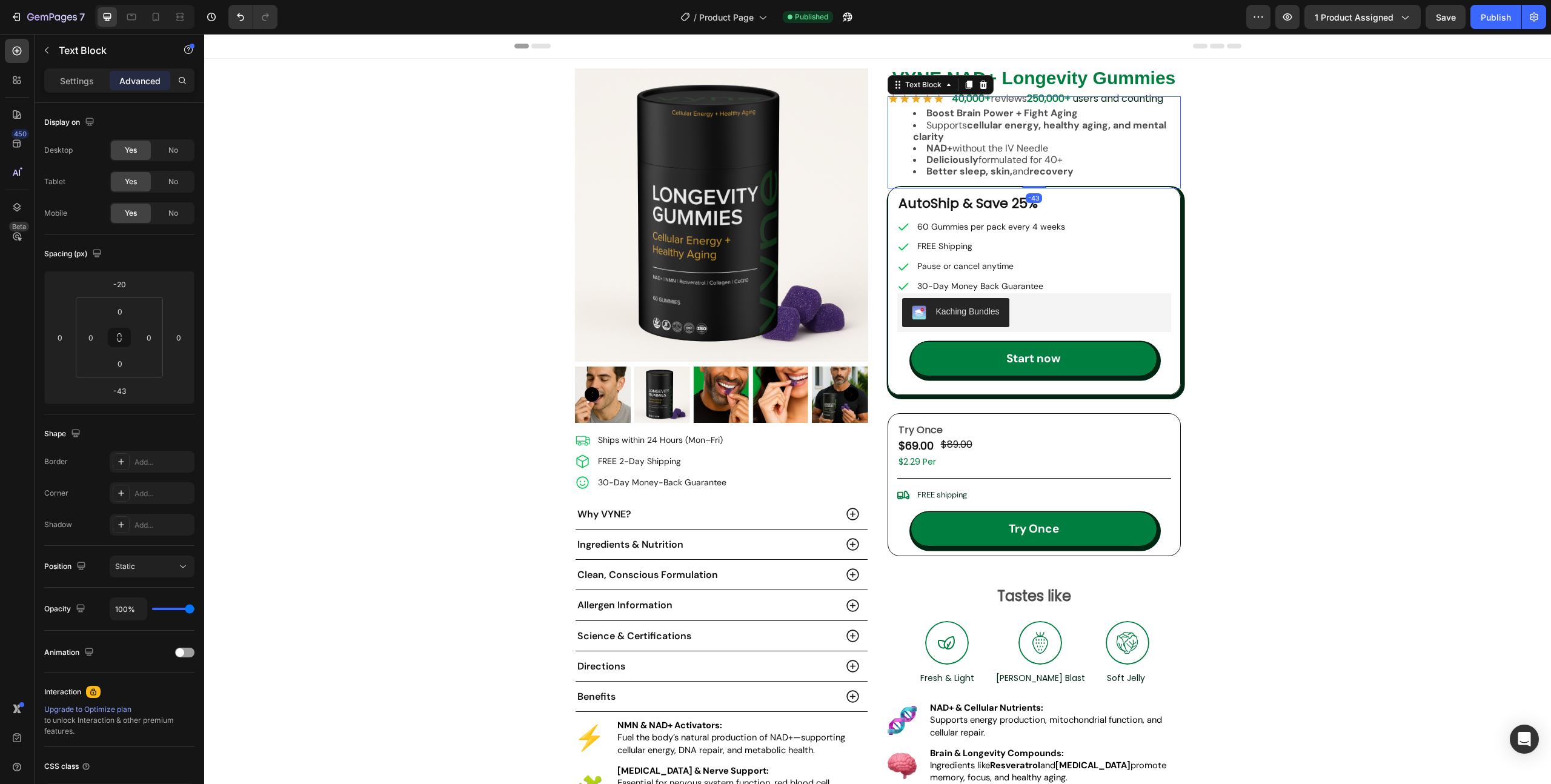
click at [946, 93] on div "Text Block" at bounding box center [940, 84] width 106 height 19
click at [1027, 92] on span "reviews" at bounding box center [1009, 98] width 36 height 14
click at [940, 92] on li "Image 40,000+ reviews 250,000+ users and counting Text Block" at bounding box center [1033, 98] width 293 height 17
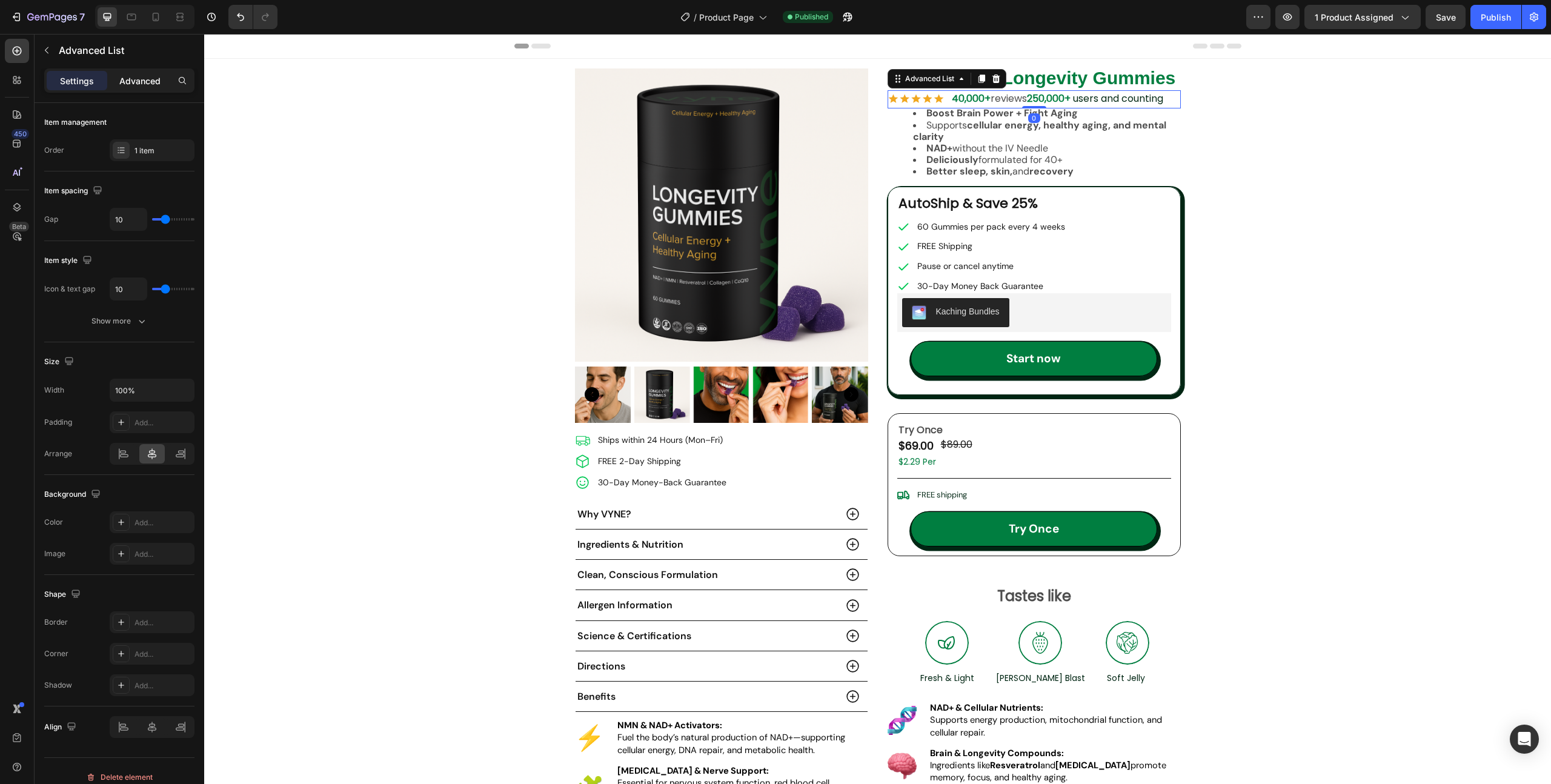
click at [131, 80] on p "Advanced" at bounding box center [140, 80] width 42 height 13
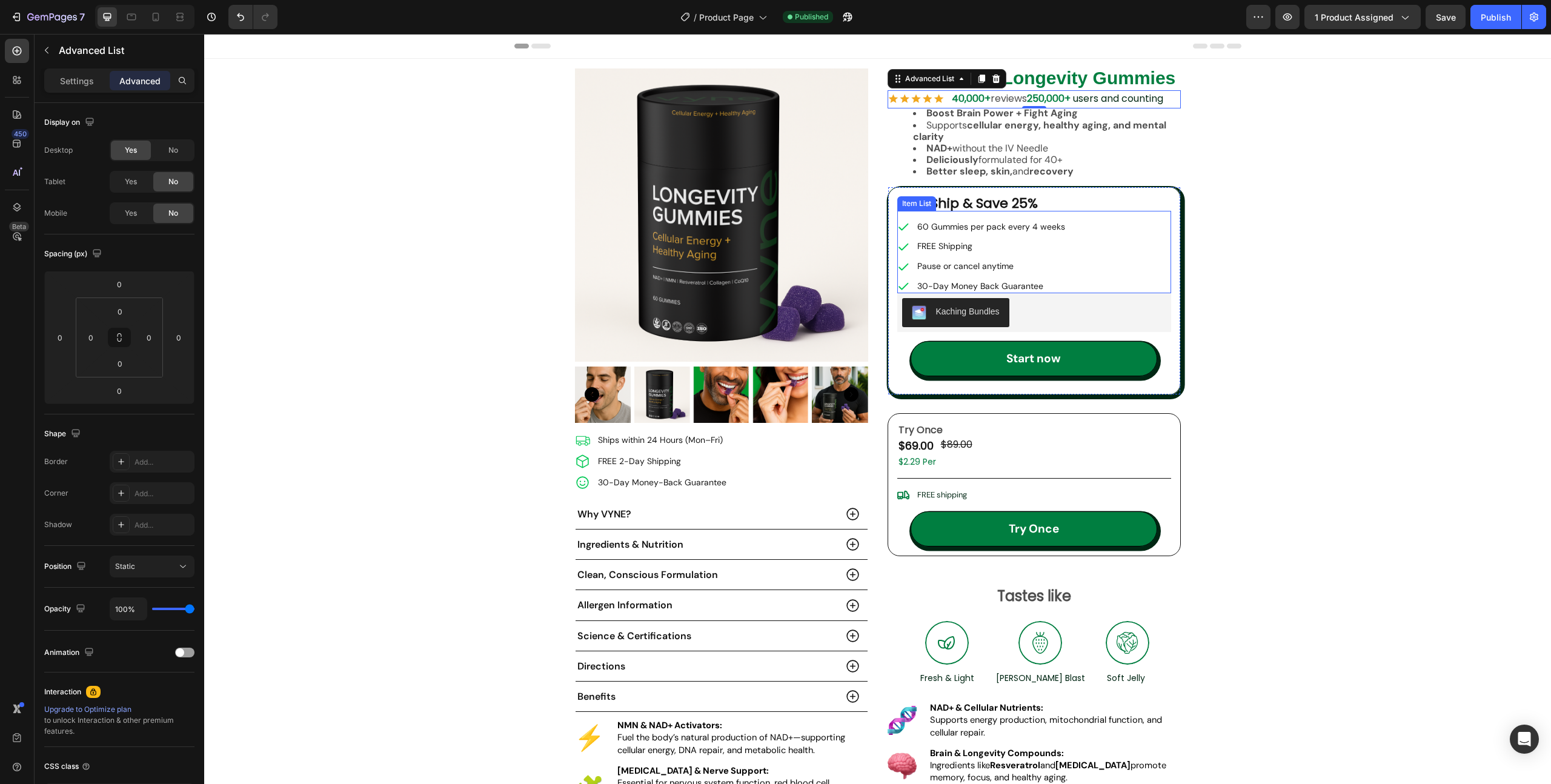
click at [1037, 226] on p "60 Gummies per pack every 4 weeks" at bounding box center [991, 226] width 148 height 10
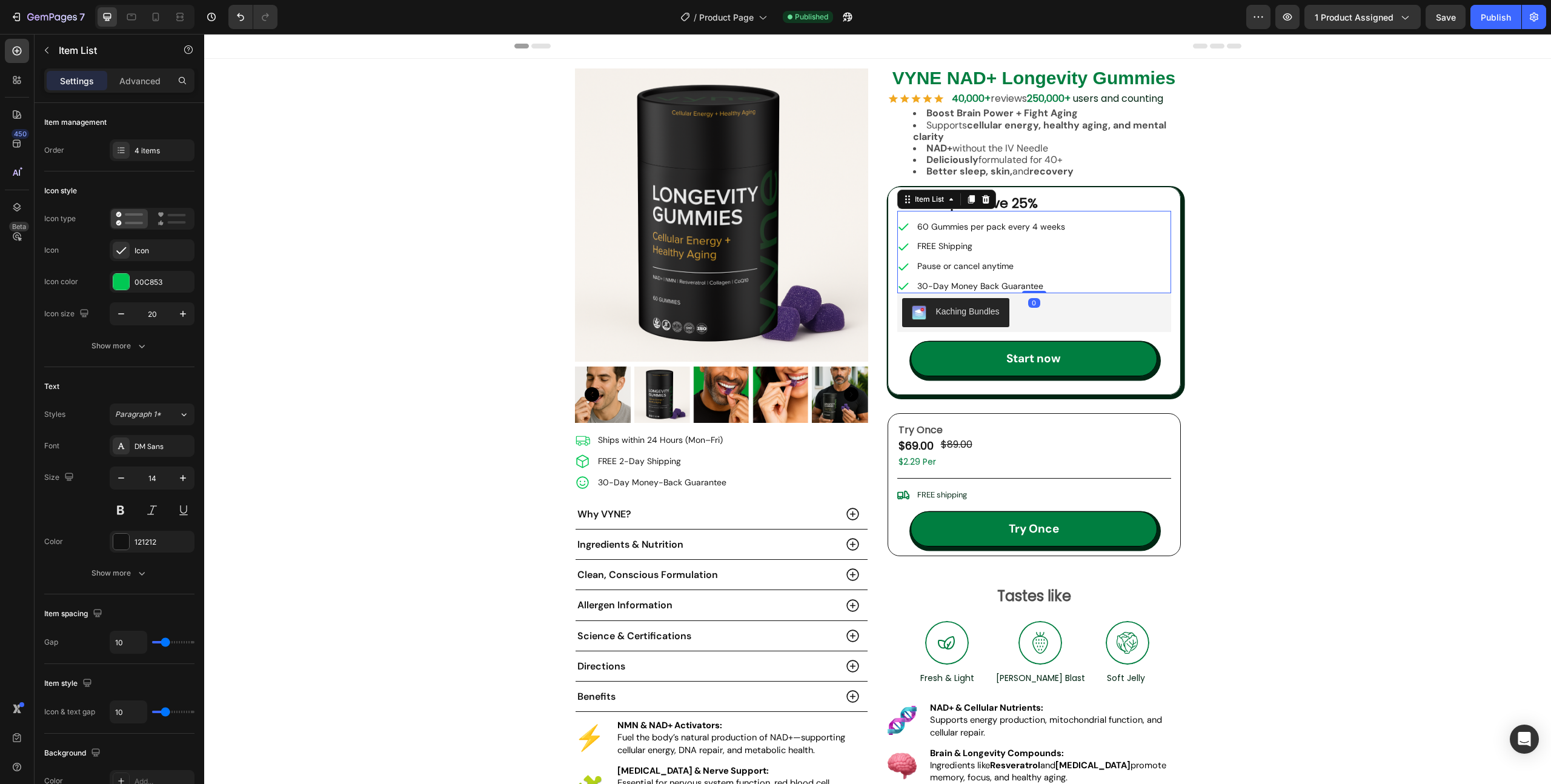
click at [1033, 226] on p "60 Gummies per pack every 4 weeks" at bounding box center [991, 226] width 148 height 10
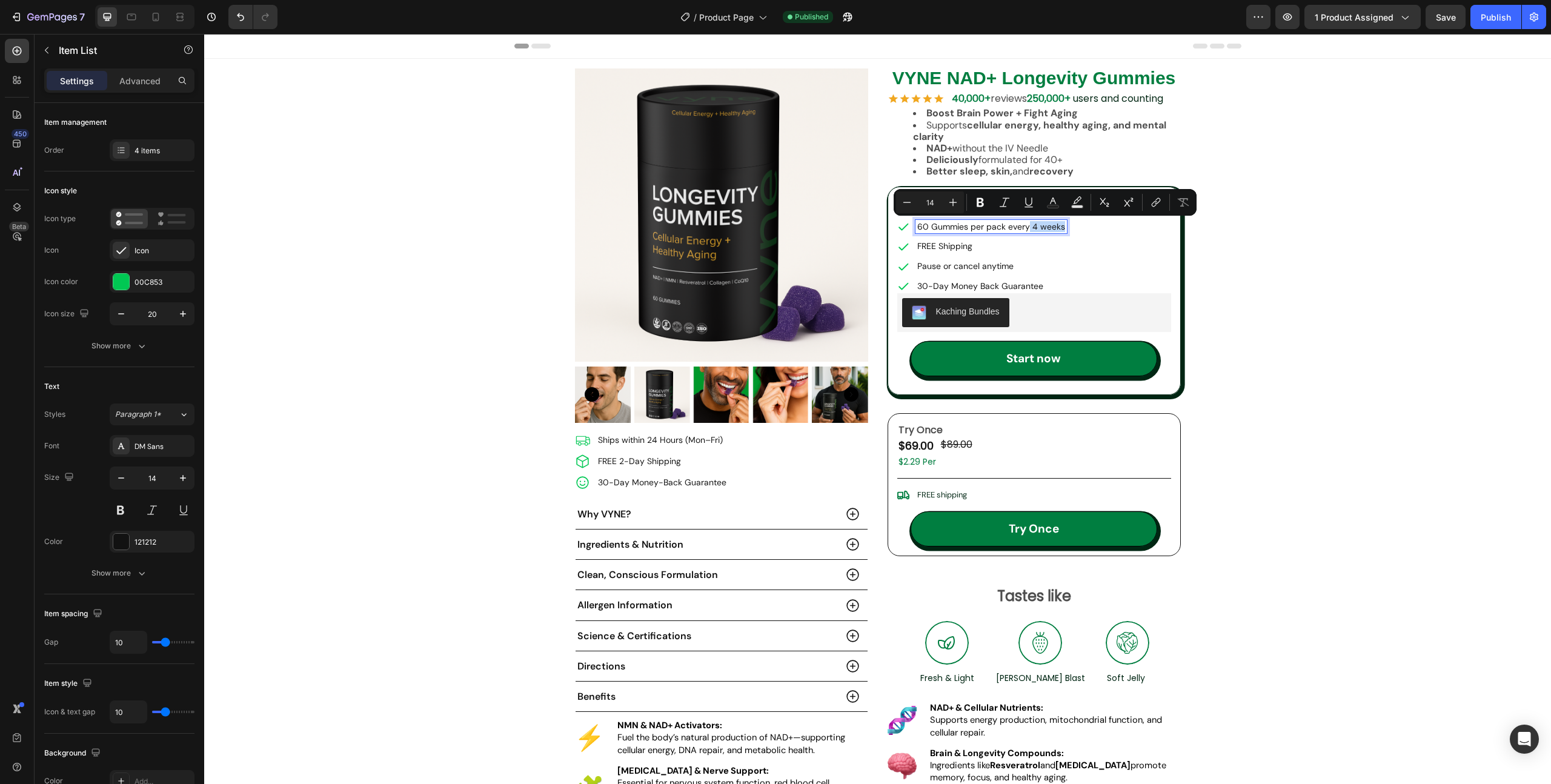
drag, startPoint x: 1029, startPoint y: 226, endPoint x: 1065, endPoint y: 230, distance: 36.2
click at [1065, 230] on div "60 Gummies per pack every 4 weeks FREE Shipping Pause or cancel anytime 30-Day …" at bounding box center [1034, 256] width 274 height 73
click at [1027, 226] on p "60 Gummies per pack every month" at bounding box center [987, 226] width 140 height 10
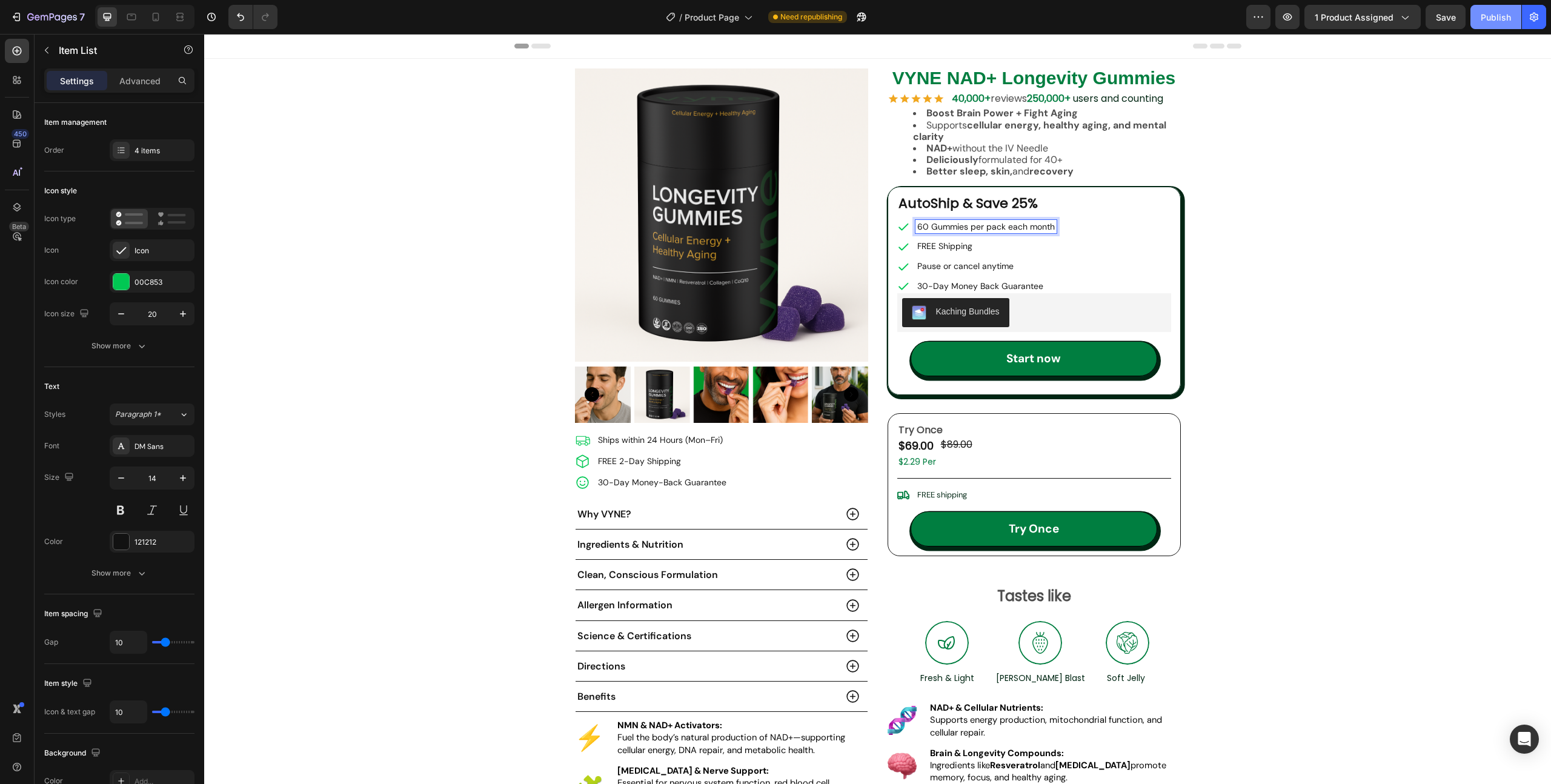
click at [1494, 20] on div "Publish" at bounding box center [1495, 17] width 30 height 13
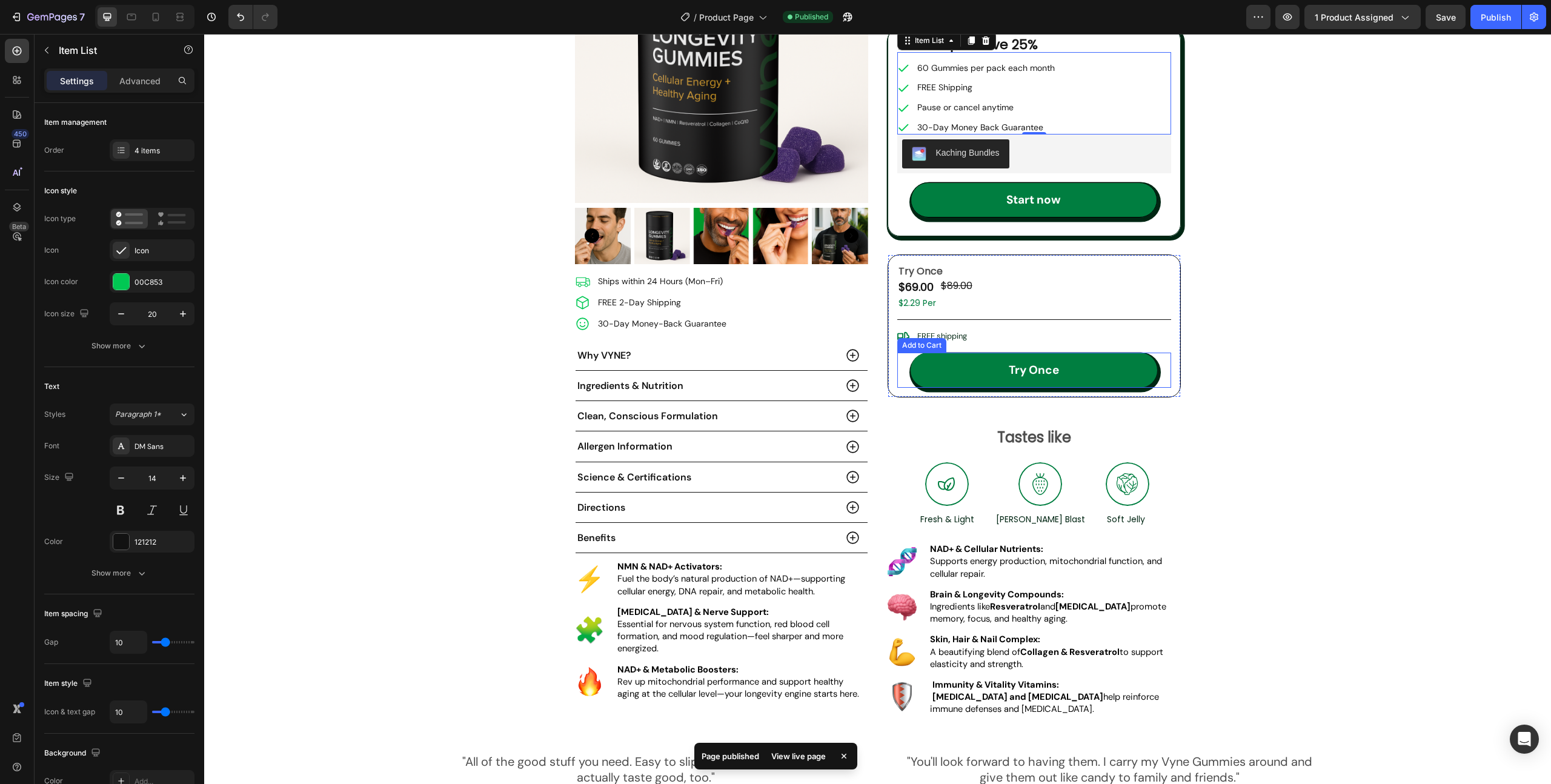
scroll to position [171, 0]
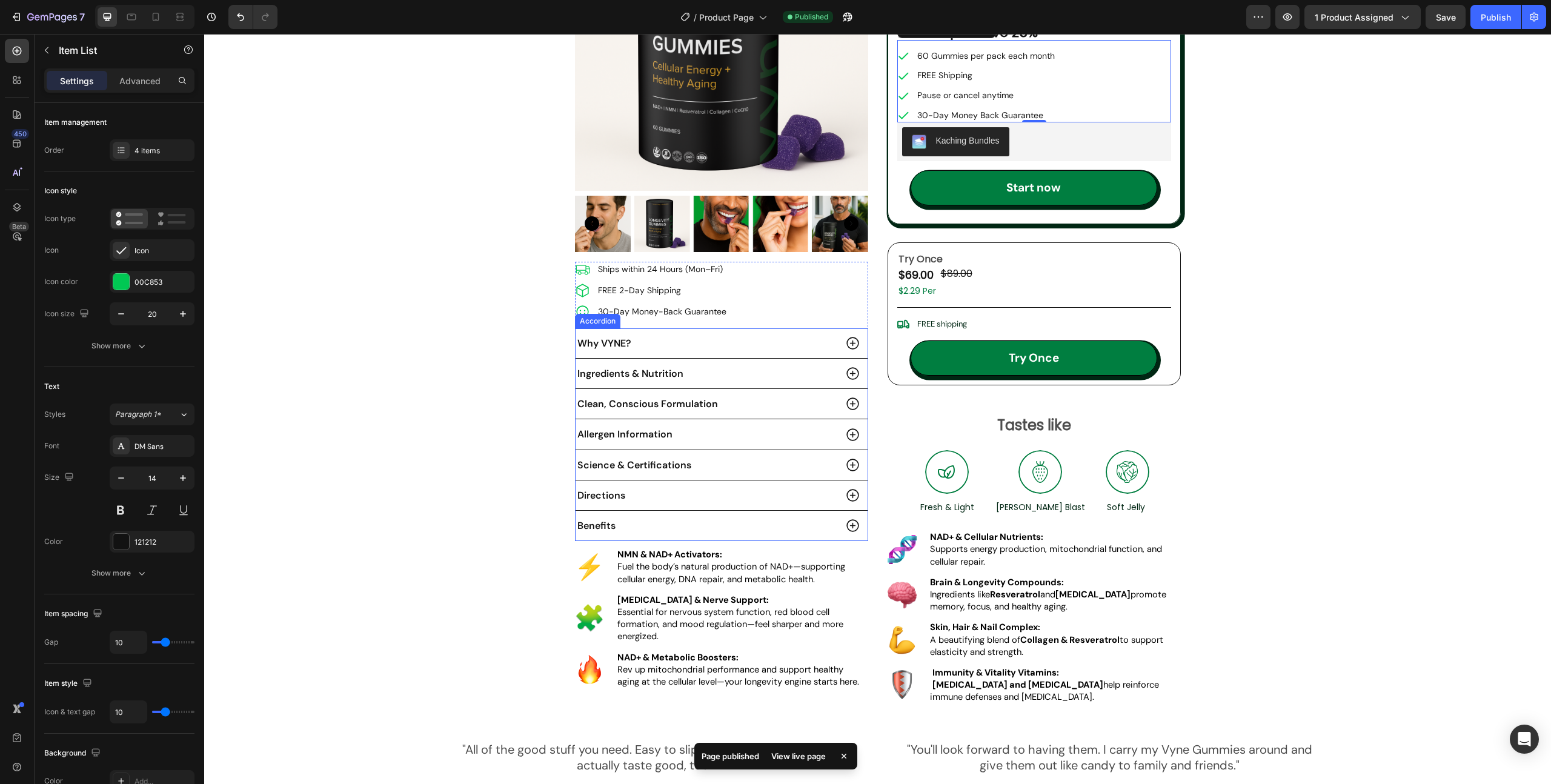
click at [845, 341] on icon at bounding box center [853, 343] width 15 height 15
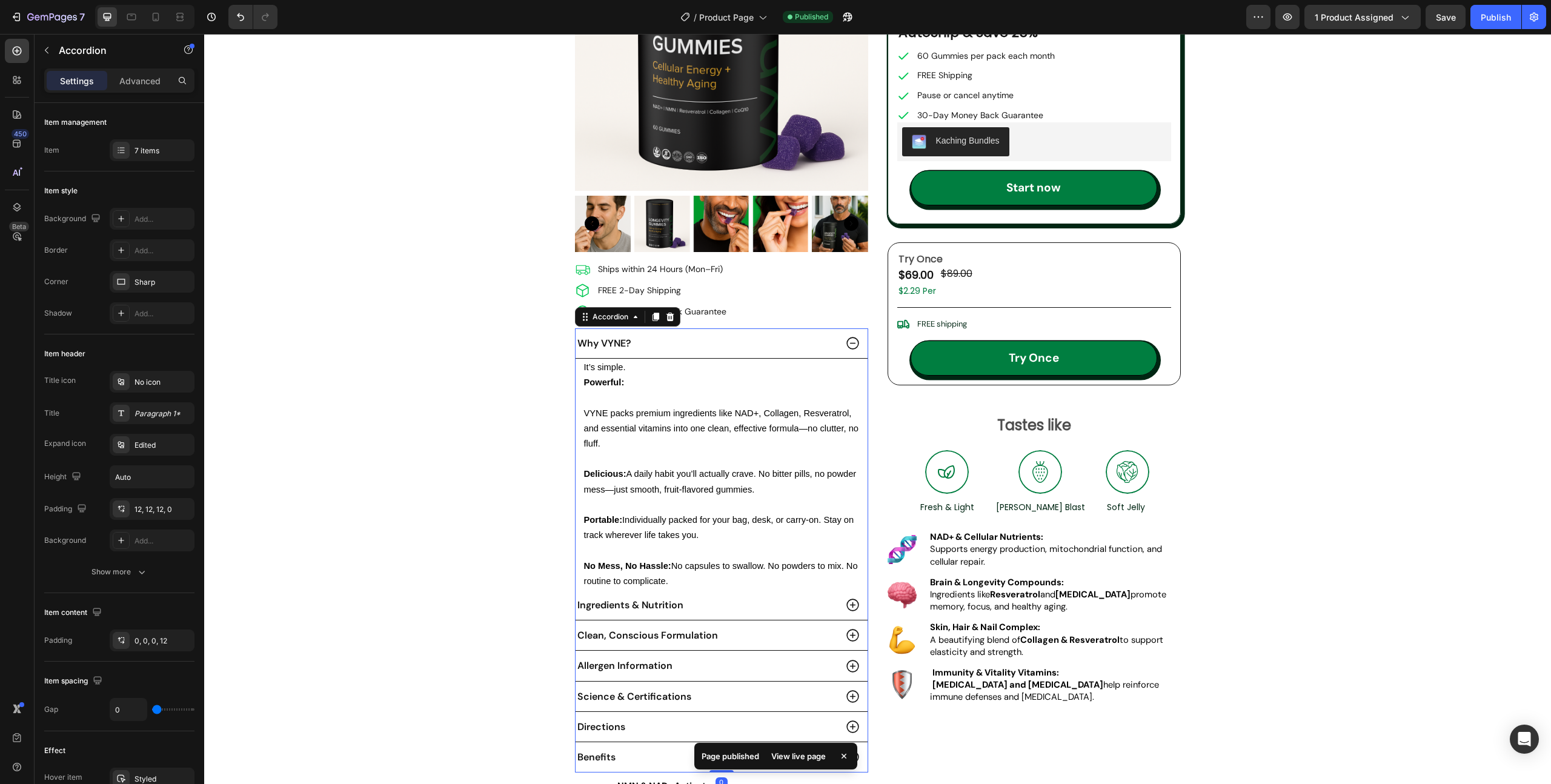
click at [845, 341] on icon at bounding box center [853, 343] width 15 height 15
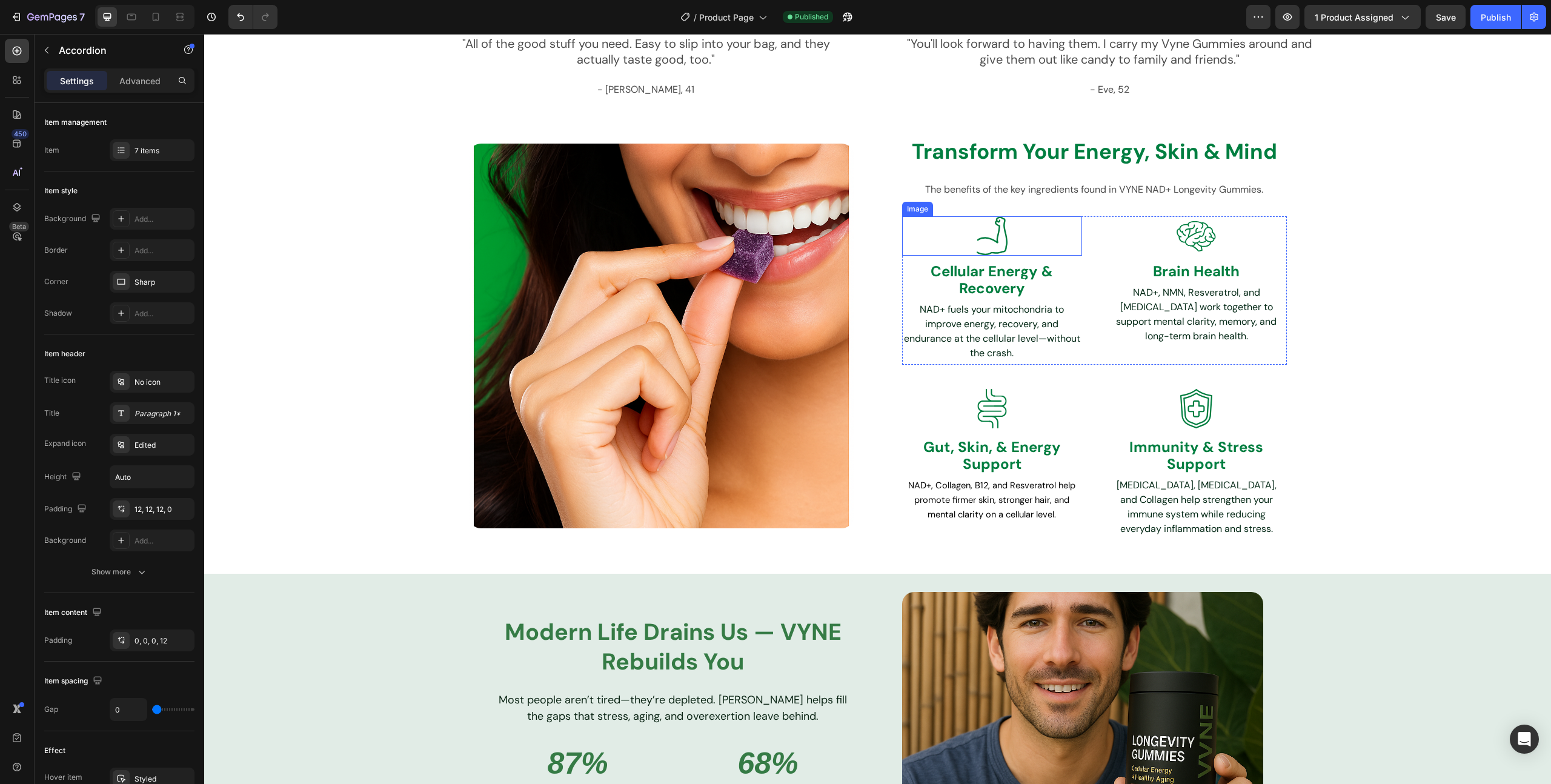
scroll to position [870, 0]
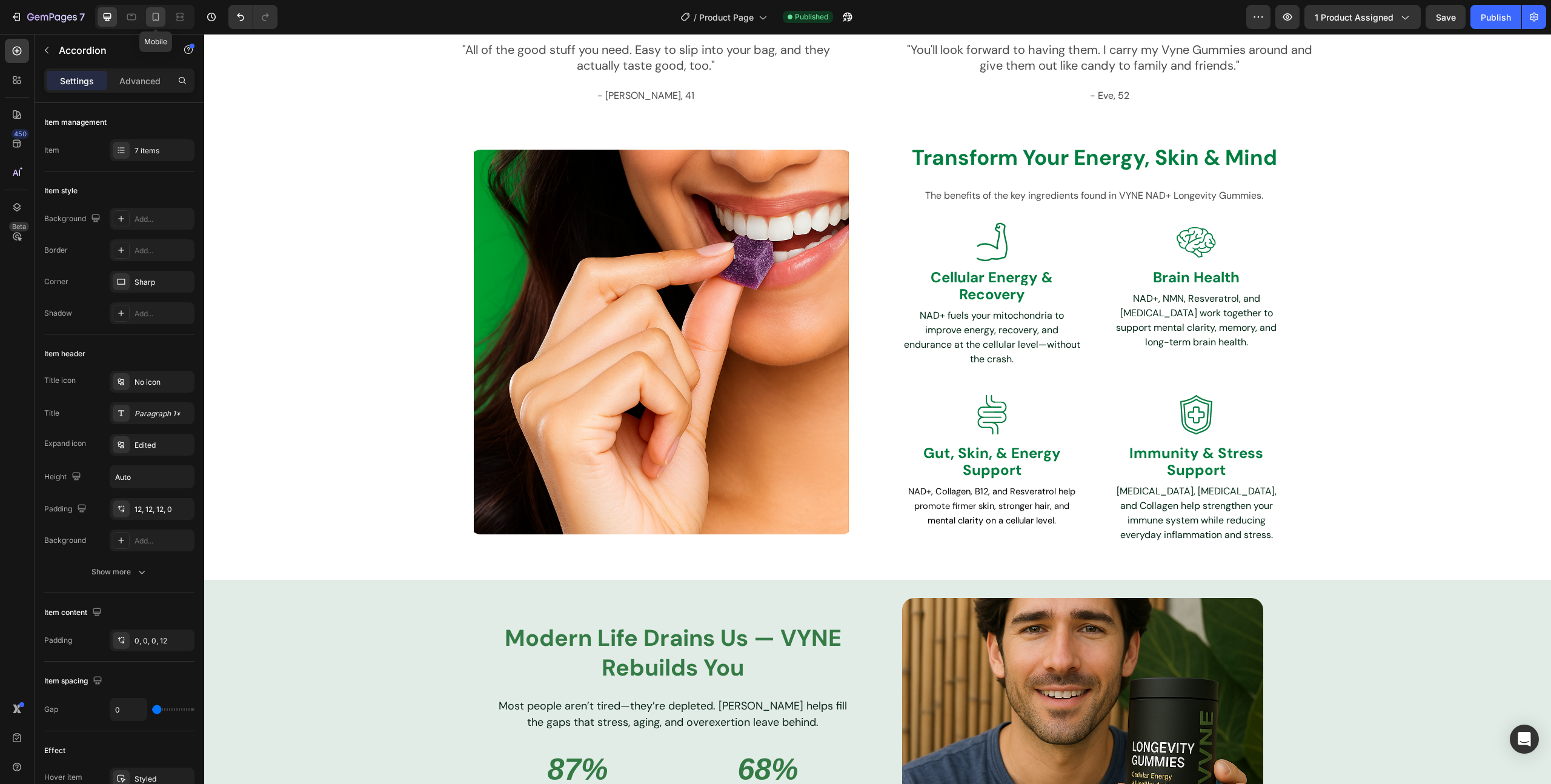
click at [161, 19] on icon at bounding box center [155, 17] width 12 height 12
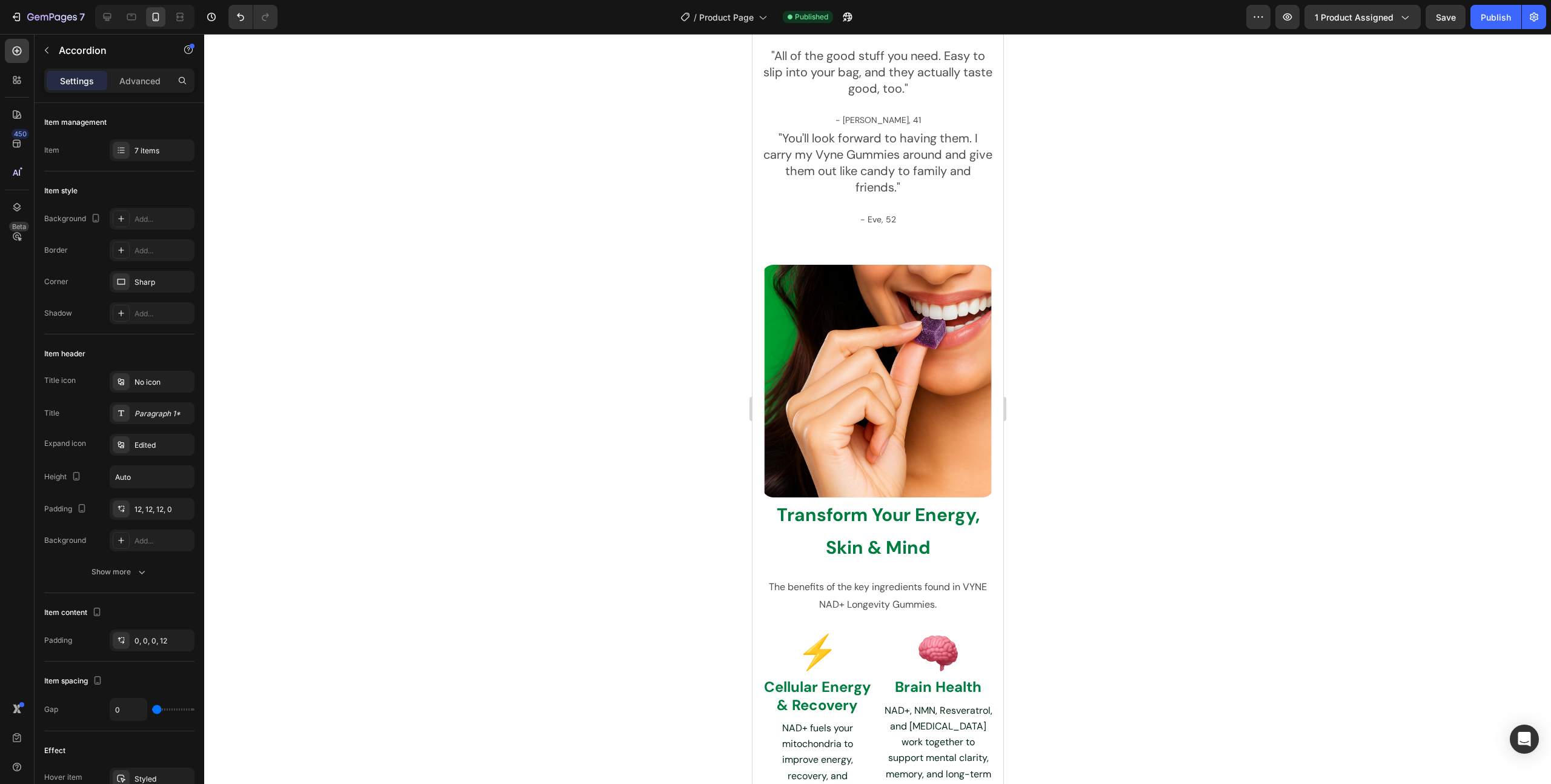
scroll to position [2083, 0]
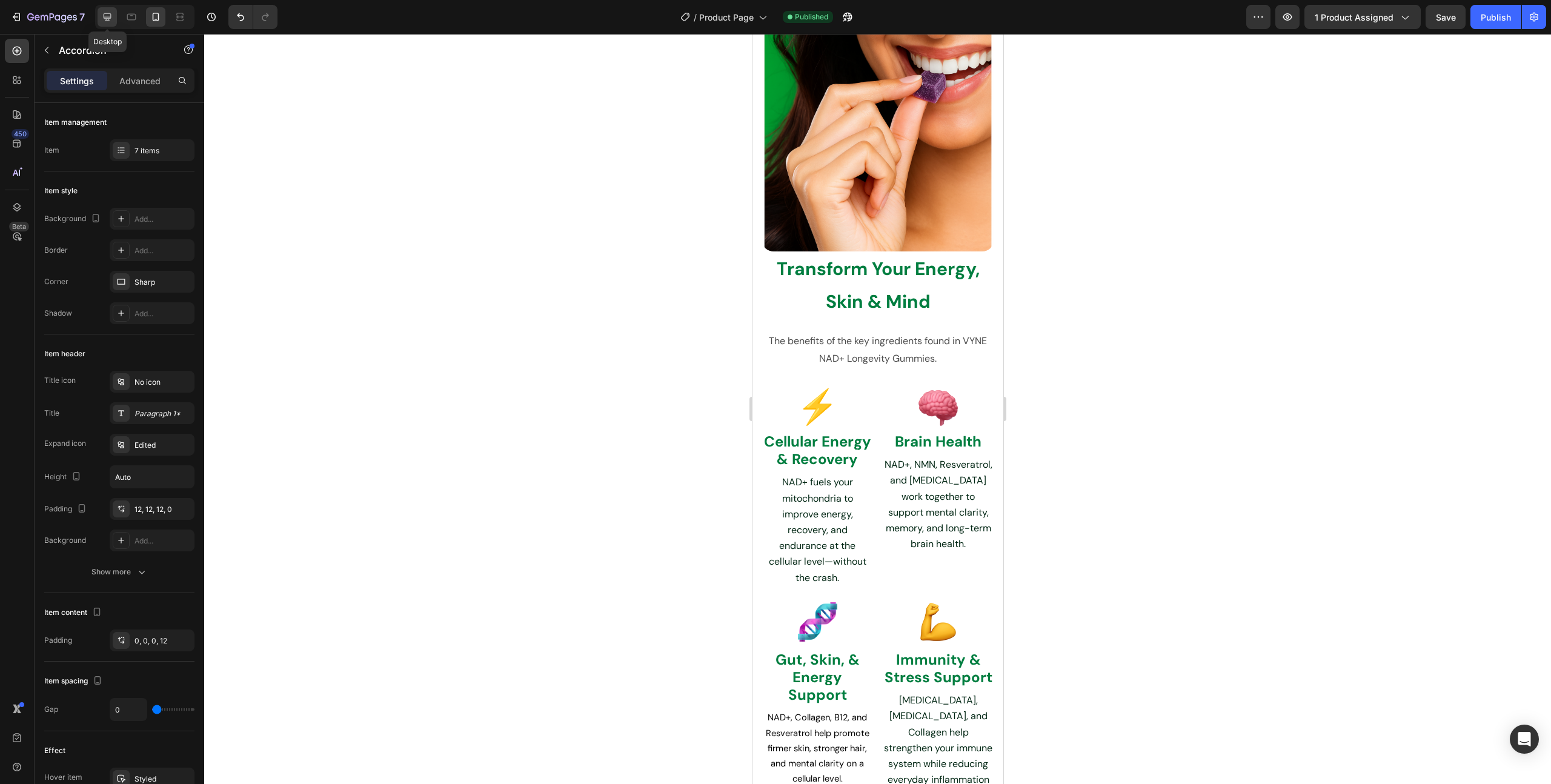
click at [111, 7] on div at bounding box center [107, 17] width 19 height 19
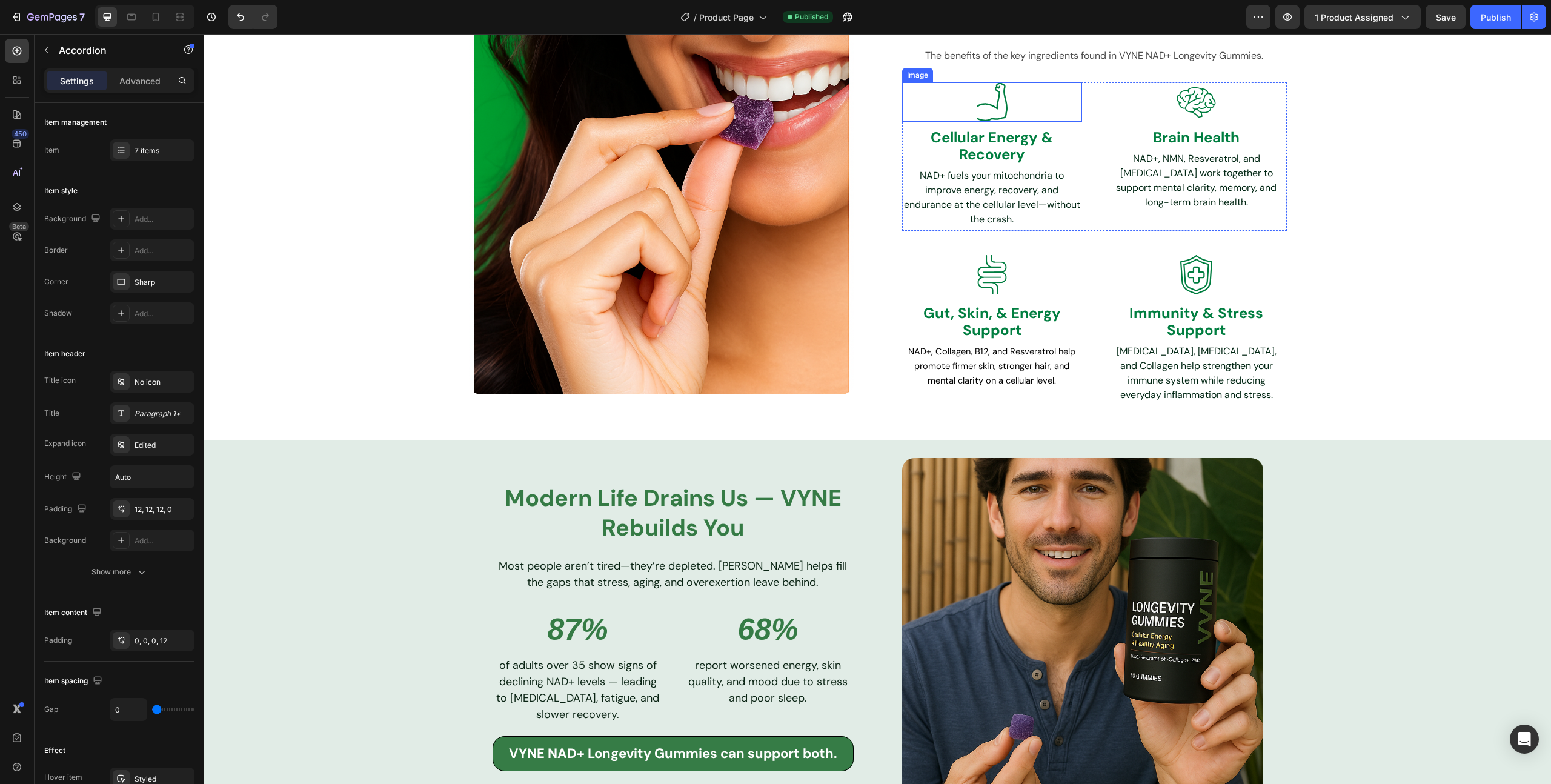
click at [998, 105] on img at bounding box center [992, 102] width 40 height 40
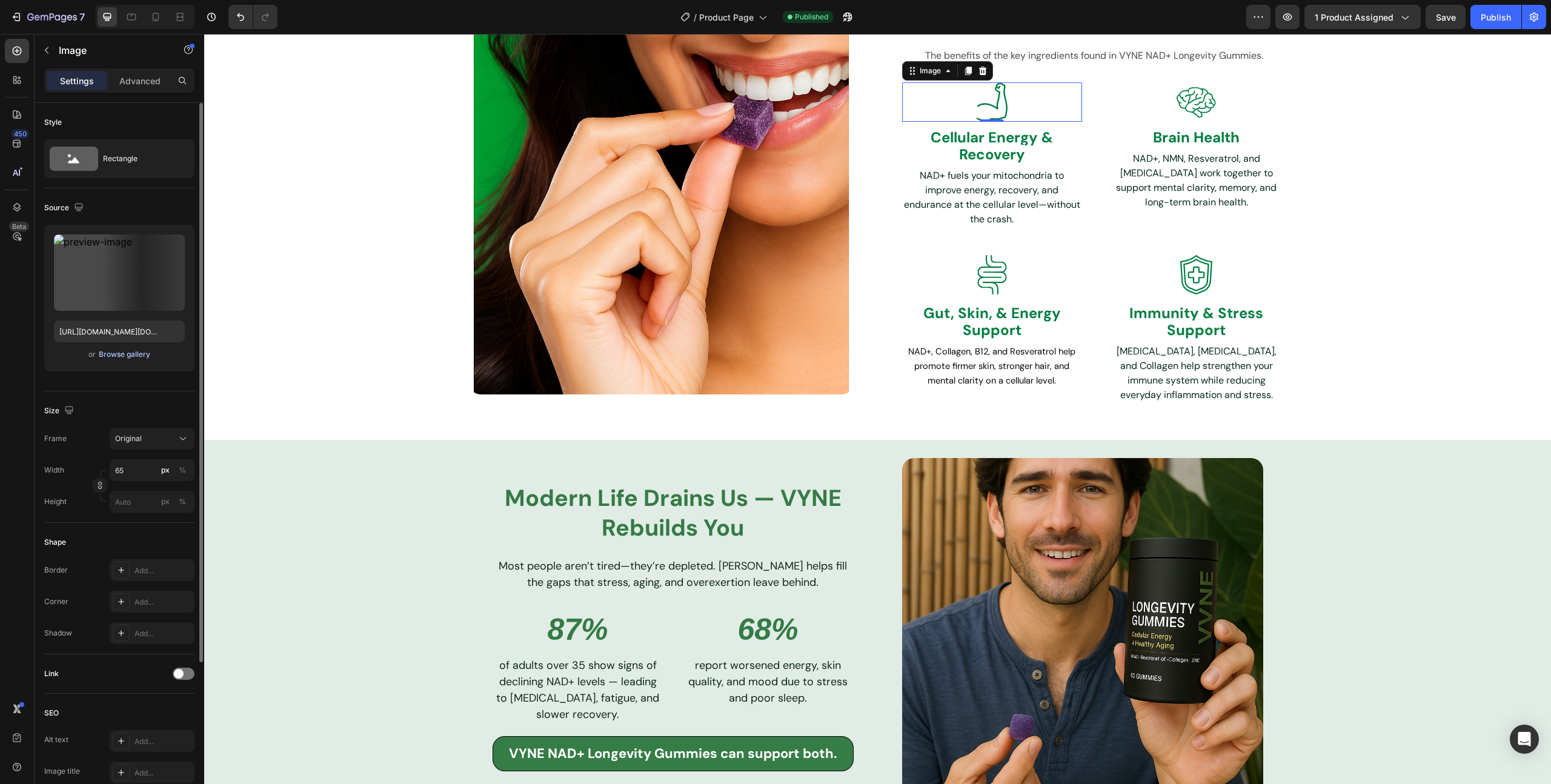
click at [123, 358] on div "Browse gallery" at bounding box center [124, 354] width 52 height 11
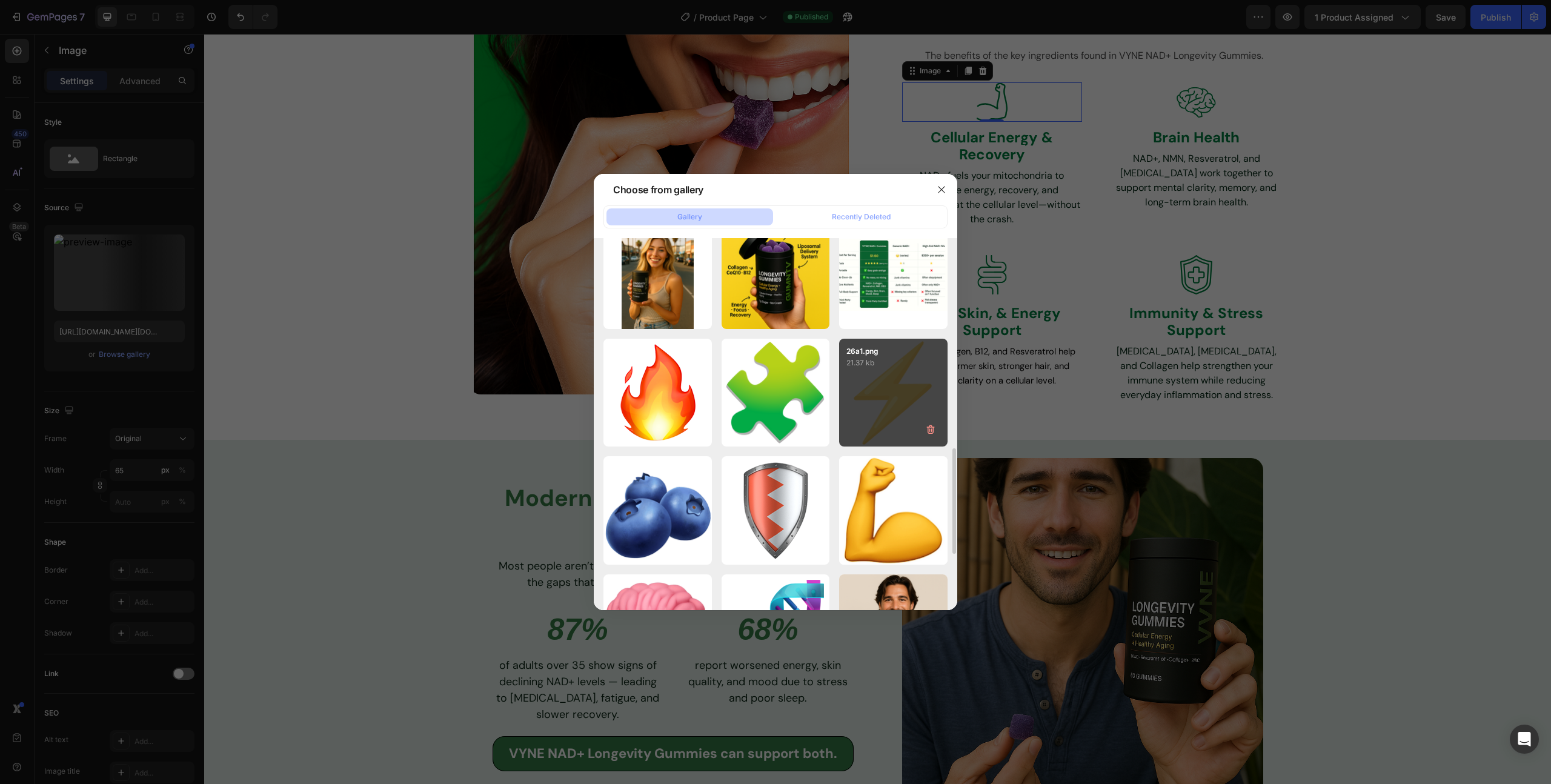
scroll to position [735, 0]
click at [883, 377] on div "26a1.png 21.37 kb" at bounding box center [893, 392] width 108 height 108
type input "[URL][DOMAIN_NAME]"
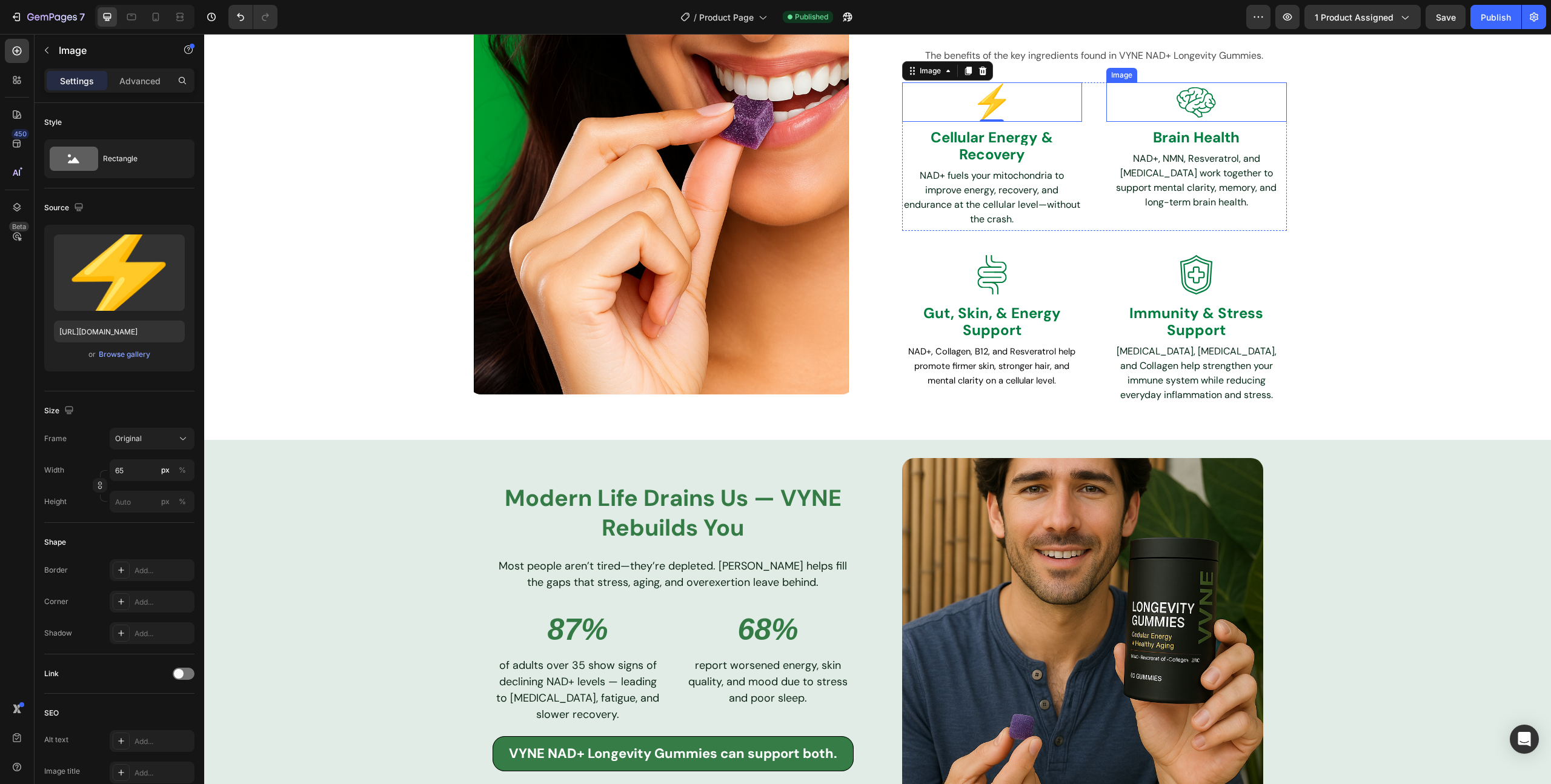
click at [1199, 106] on img at bounding box center [1196, 102] width 40 height 40
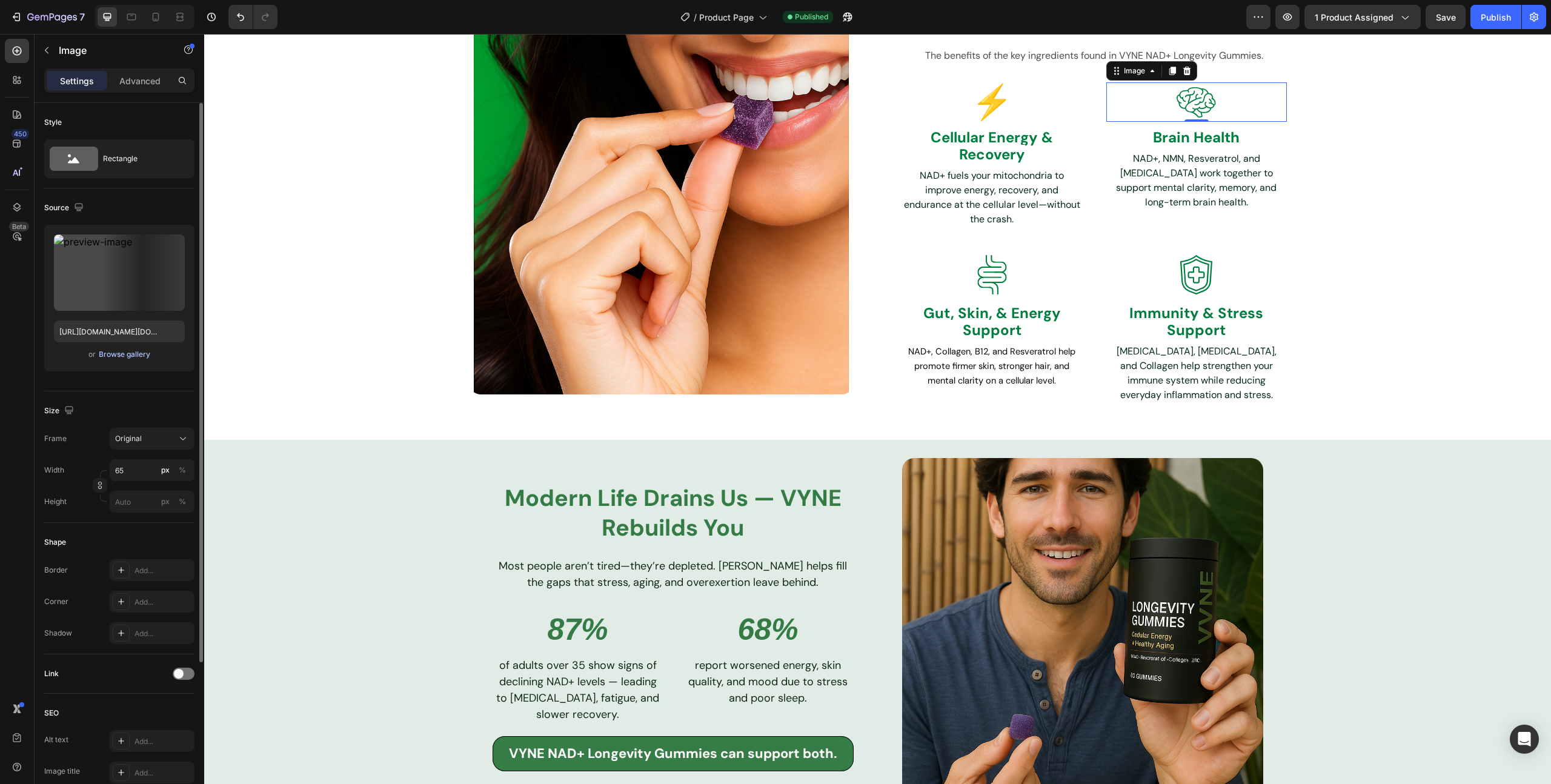
click at [117, 353] on div "Browse gallery" at bounding box center [124, 354] width 52 height 11
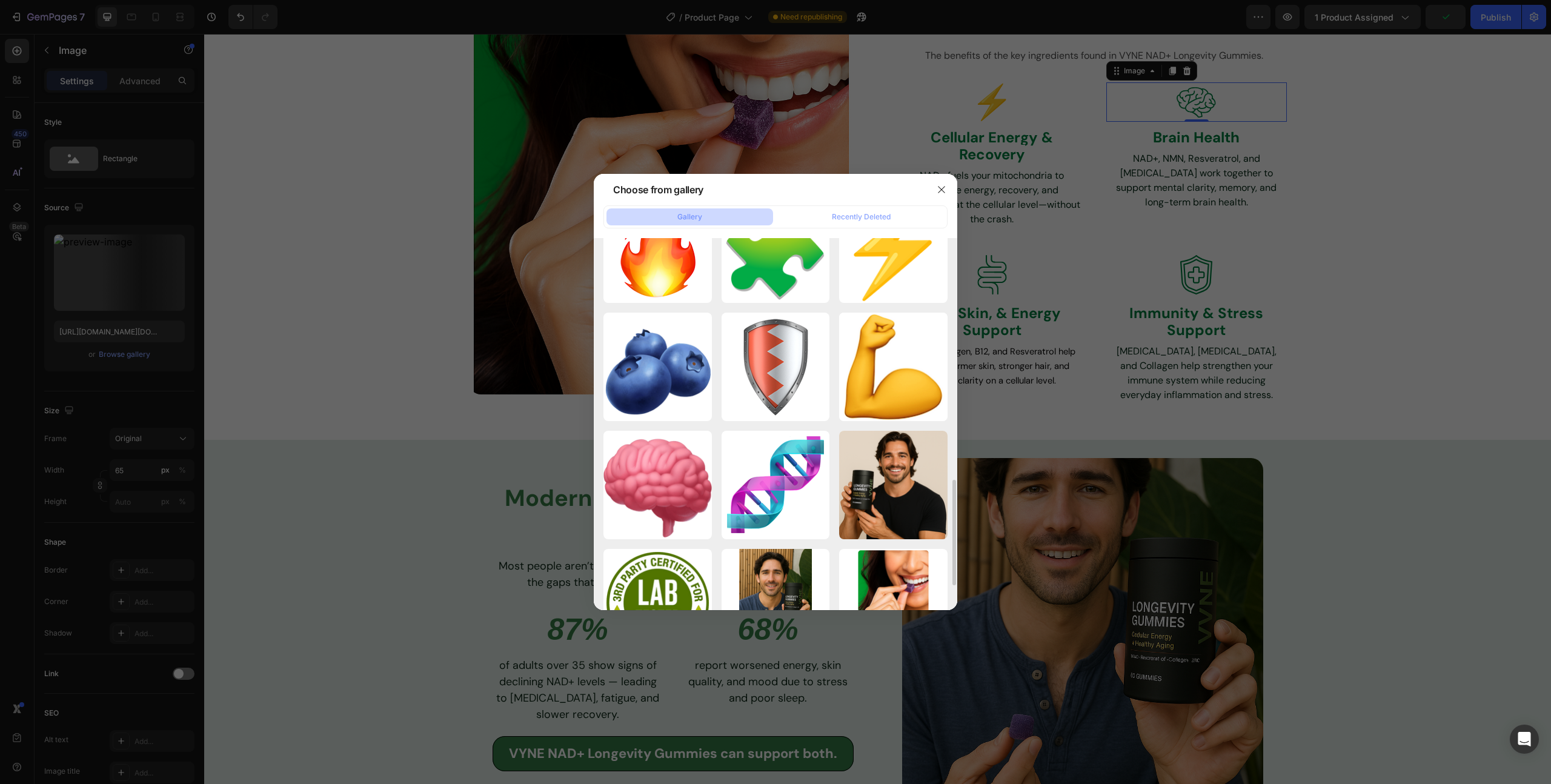
scroll to position [975, 0]
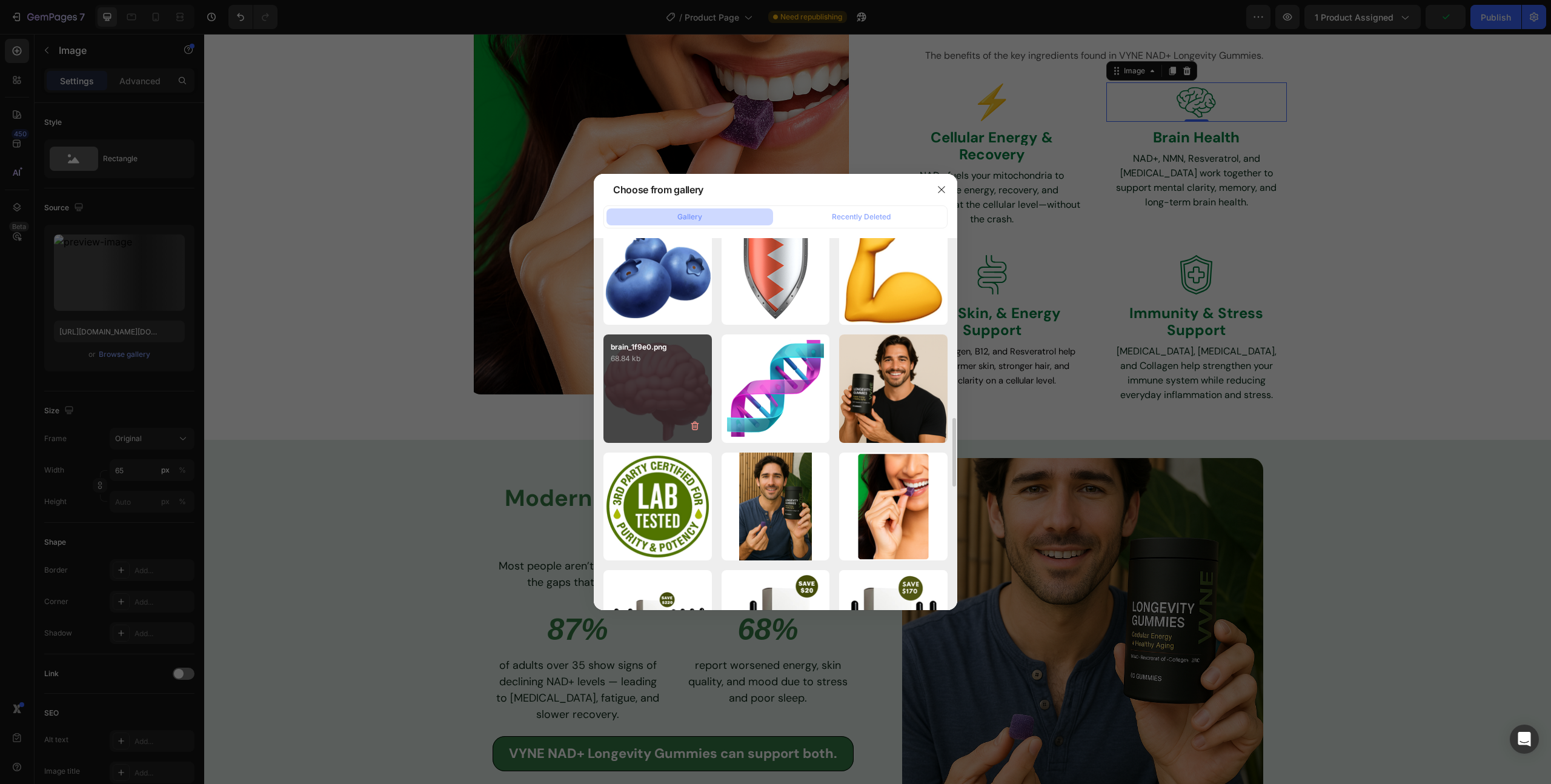
click at [659, 373] on div "brain_1f9e0.png 68.84 kb" at bounding box center [658, 388] width 108 height 108
type input "[URL][DOMAIN_NAME]"
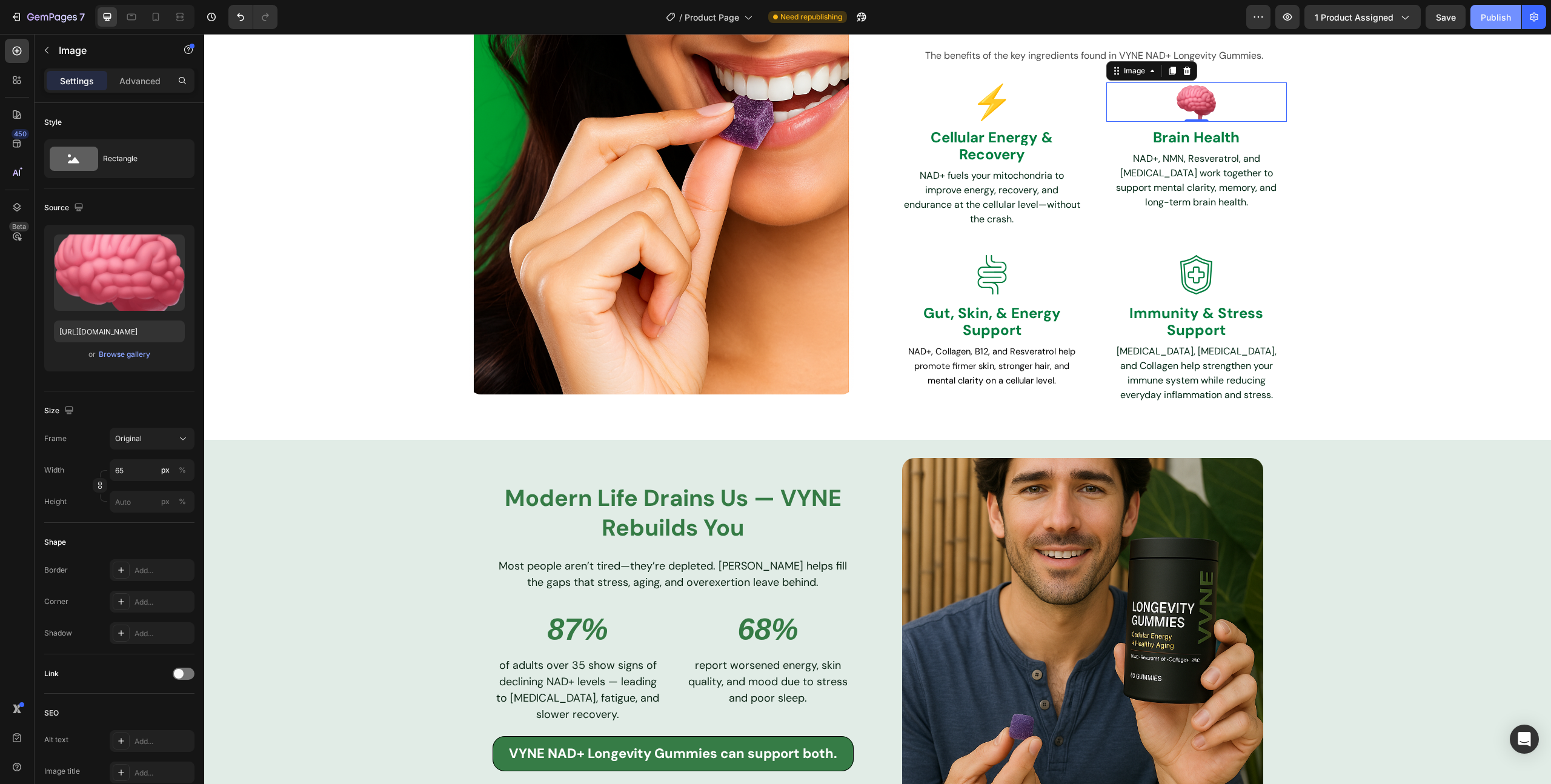
click at [1501, 17] on div "Publish" at bounding box center [1495, 17] width 30 height 13
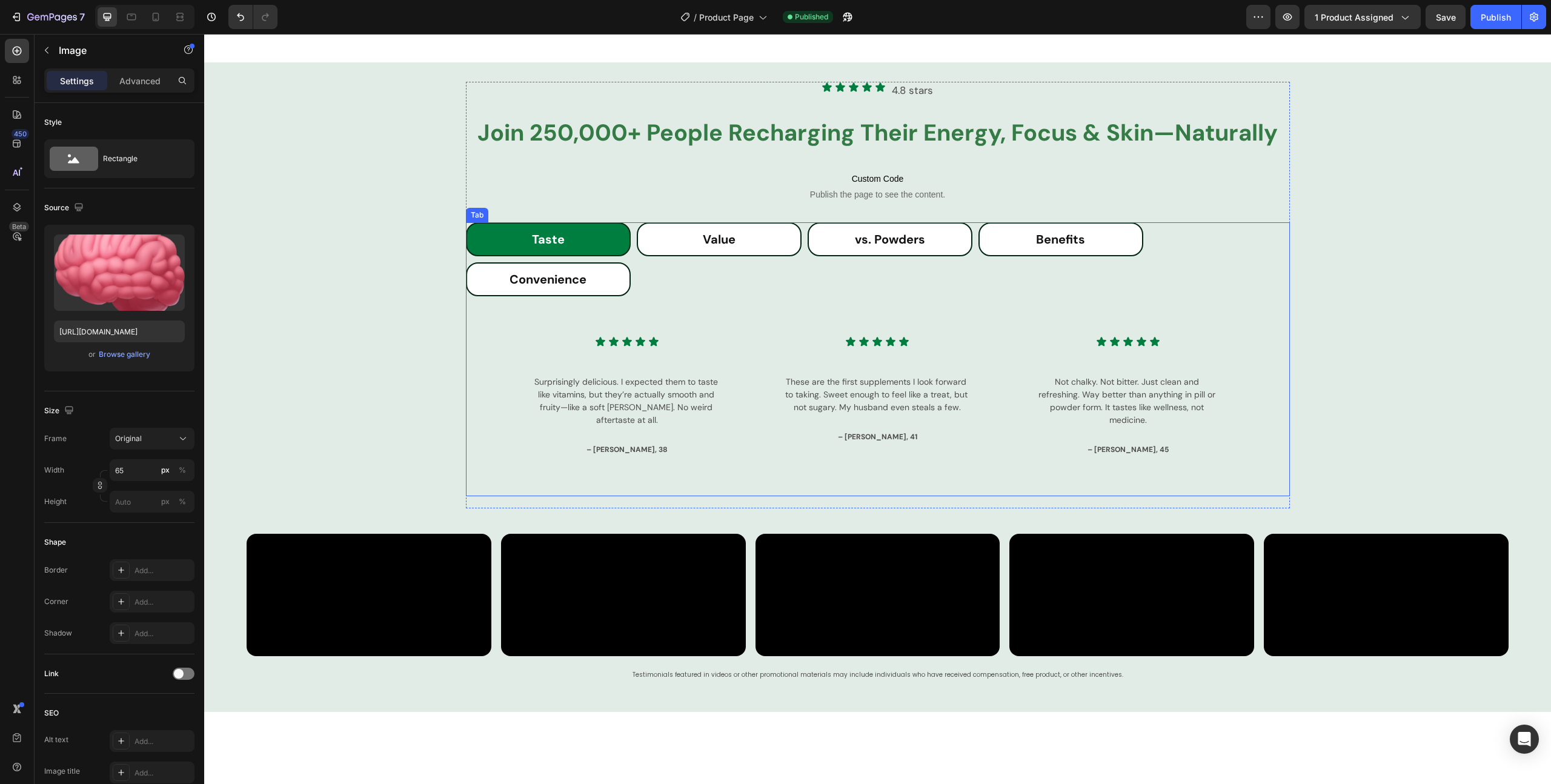
scroll to position [2247, 0]
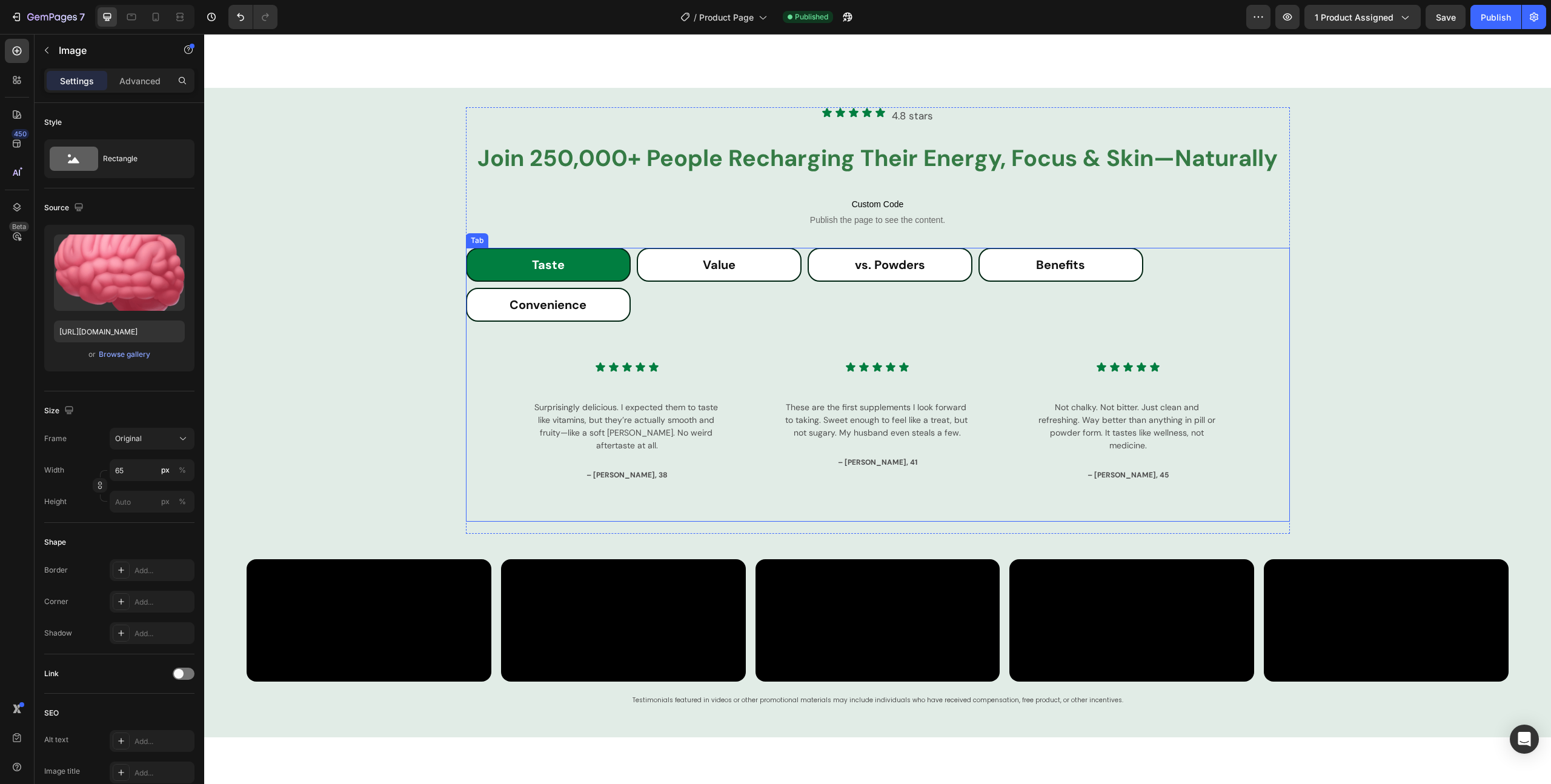
click at [1181, 297] on ul "Taste Value vs. Powders Benefits Convenience" at bounding box center [878, 287] width 824 height 80
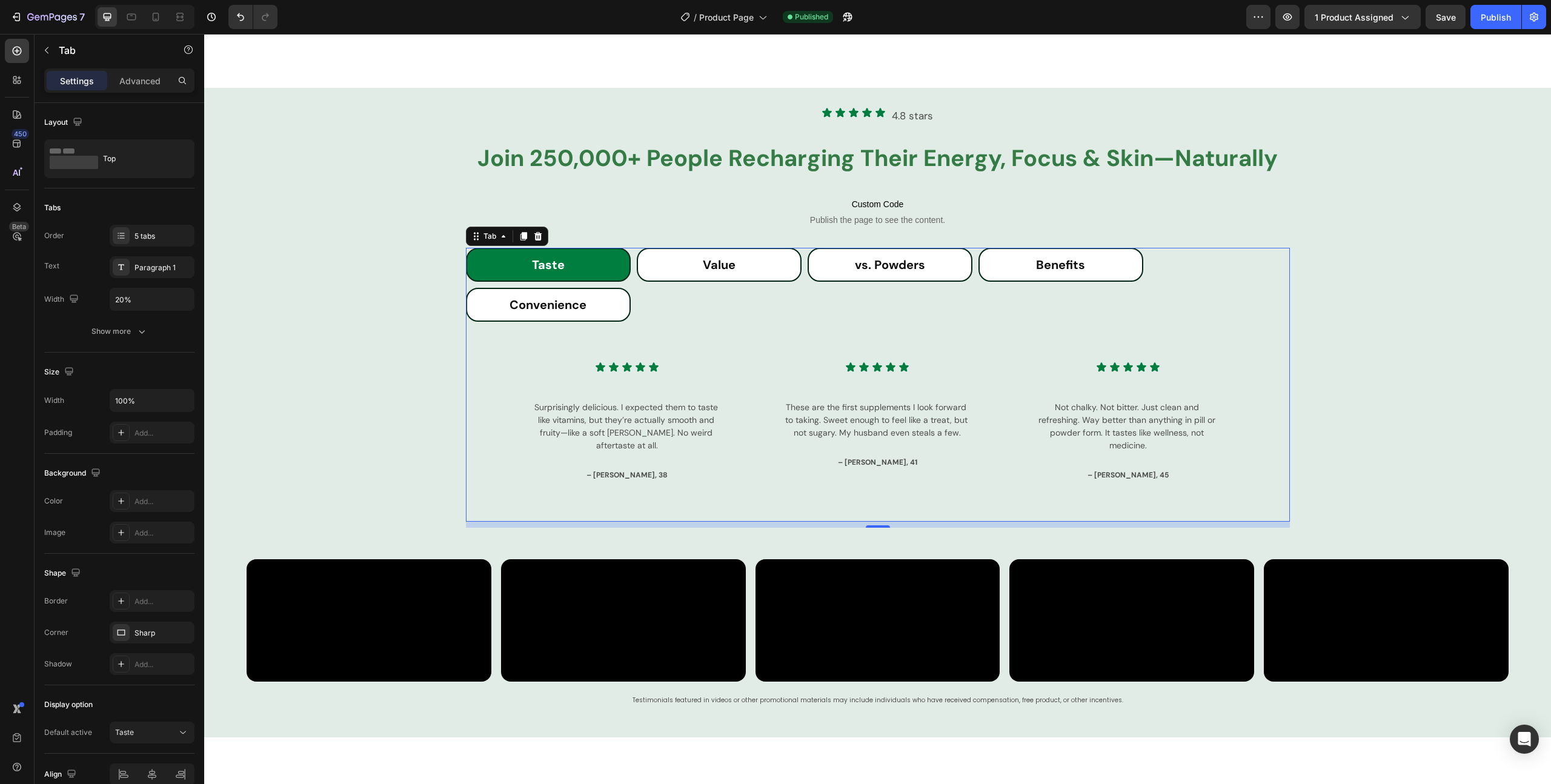
click at [1251, 295] on ul "Taste Value vs. Powders Benefits Convenience" at bounding box center [878, 287] width 824 height 80
click at [1278, 327] on ul "Taste Value vs. Powders Benefits Convenience" at bounding box center [878, 287] width 824 height 80
click at [1171, 327] on ul "Taste Value vs. Powders Benefits Convenience" at bounding box center [878, 287] width 824 height 80
click at [593, 321] on li "Convenience" at bounding box center [548, 305] width 165 height 34
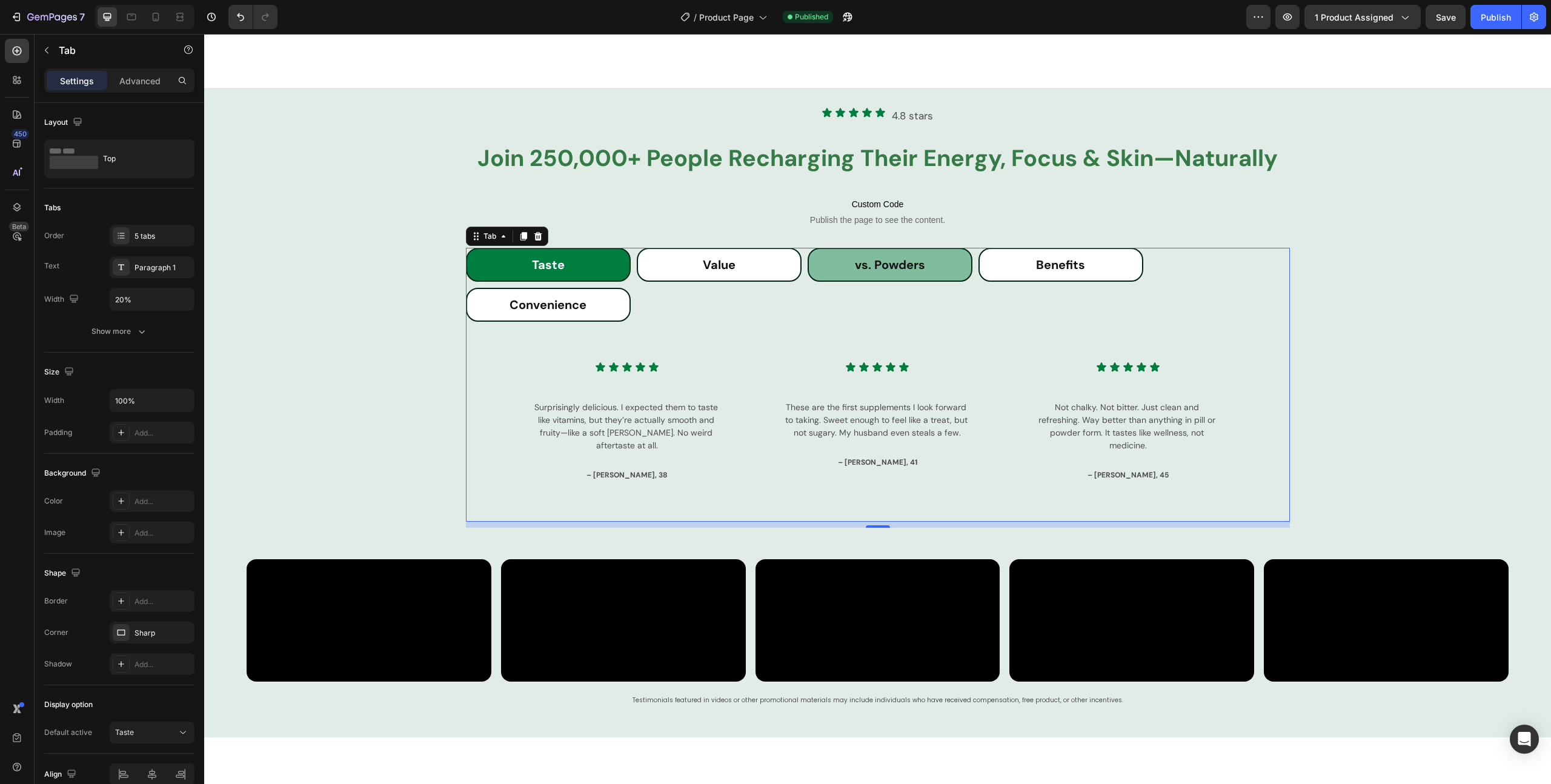
click at [692, 282] on li "Value" at bounding box center [719, 264] width 165 height 34
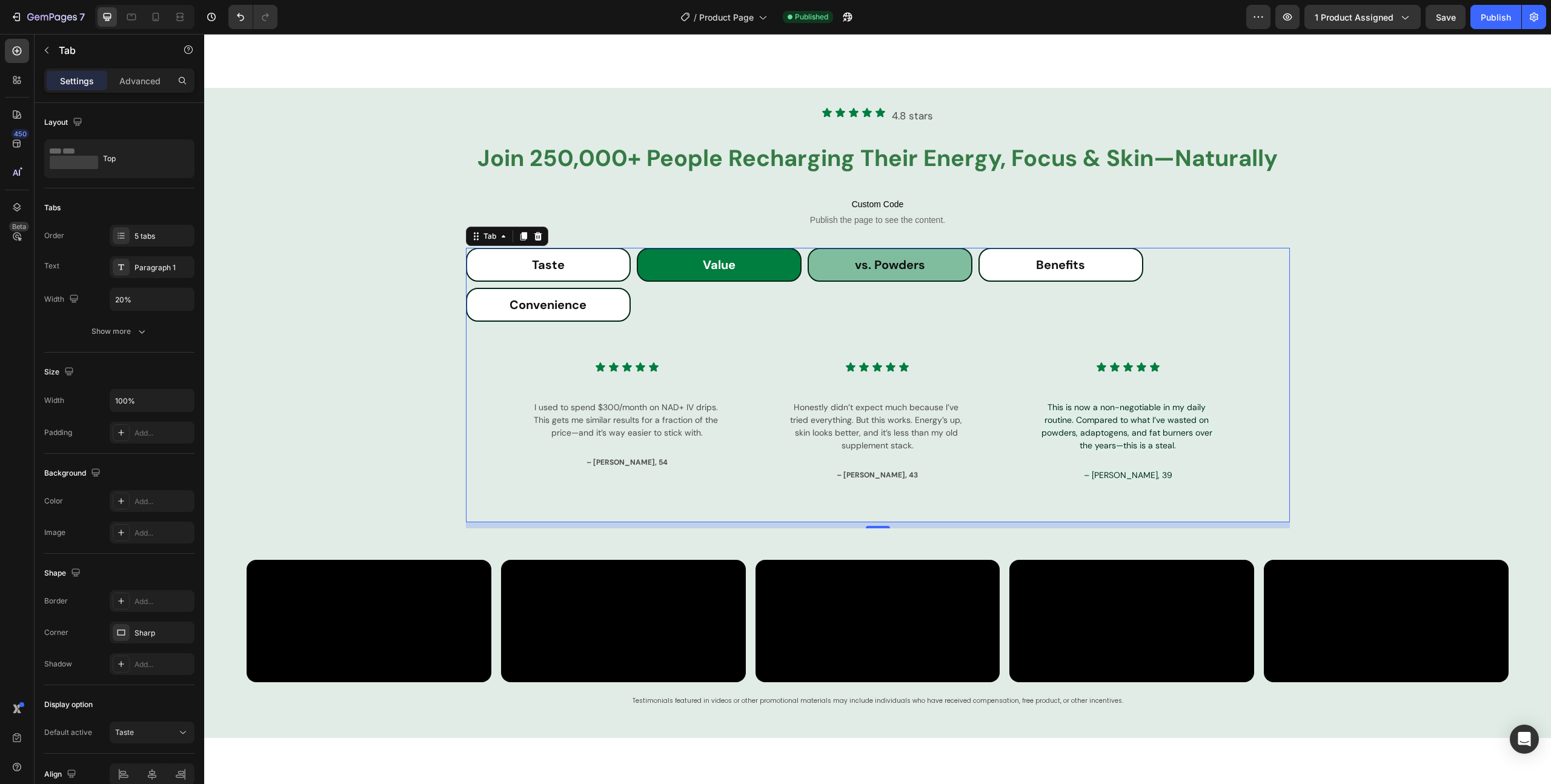
click at [906, 276] on div "vs. Powders" at bounding box center [890, 264] width 74 height 22
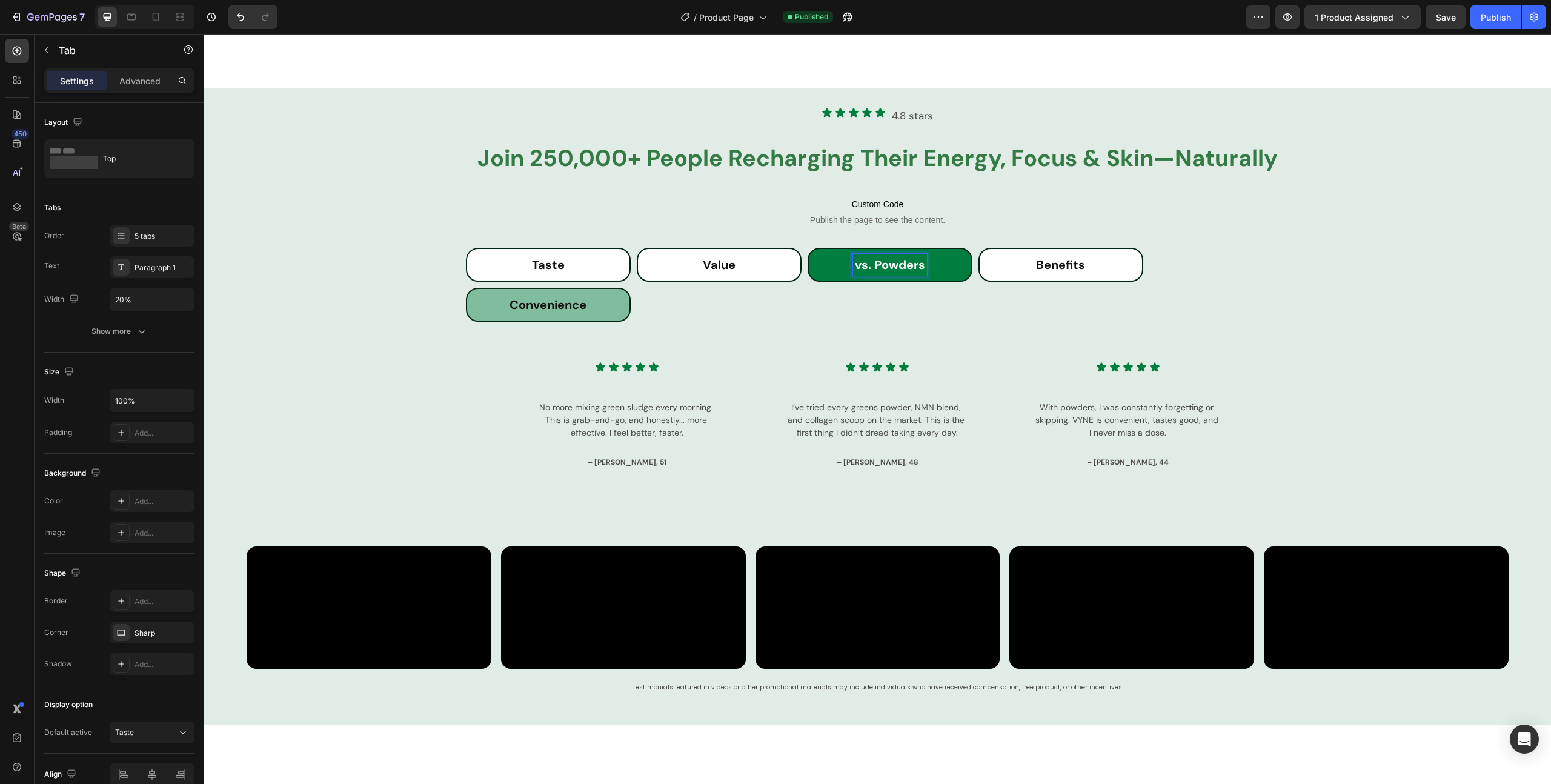
click at [575, 314] on p "Convenience" at bounding box center [548, 305] width 77 height 18
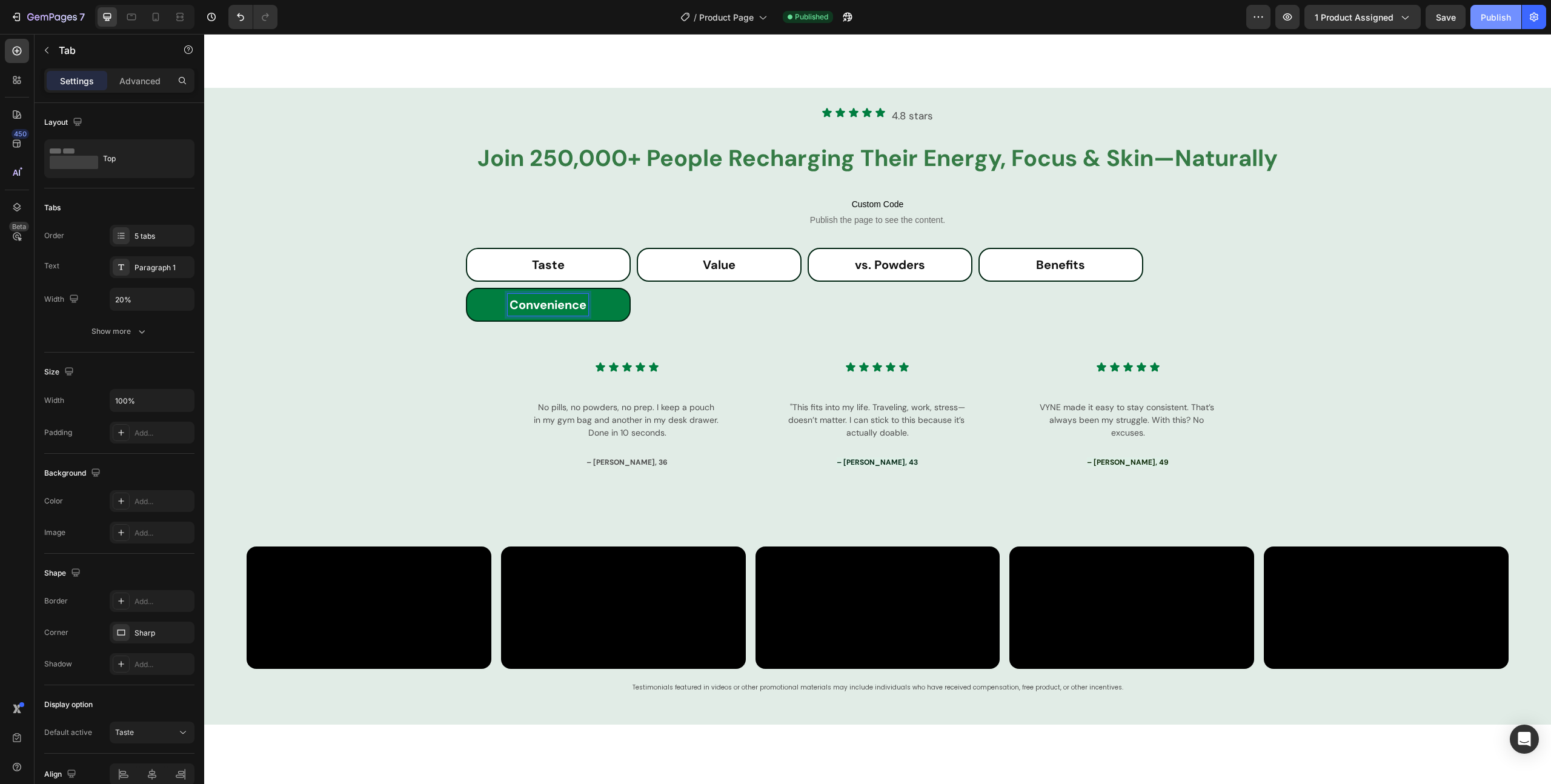
click at [1497, 22] on div "Publish" at bounding box center [1495, 17] width 30 height 13
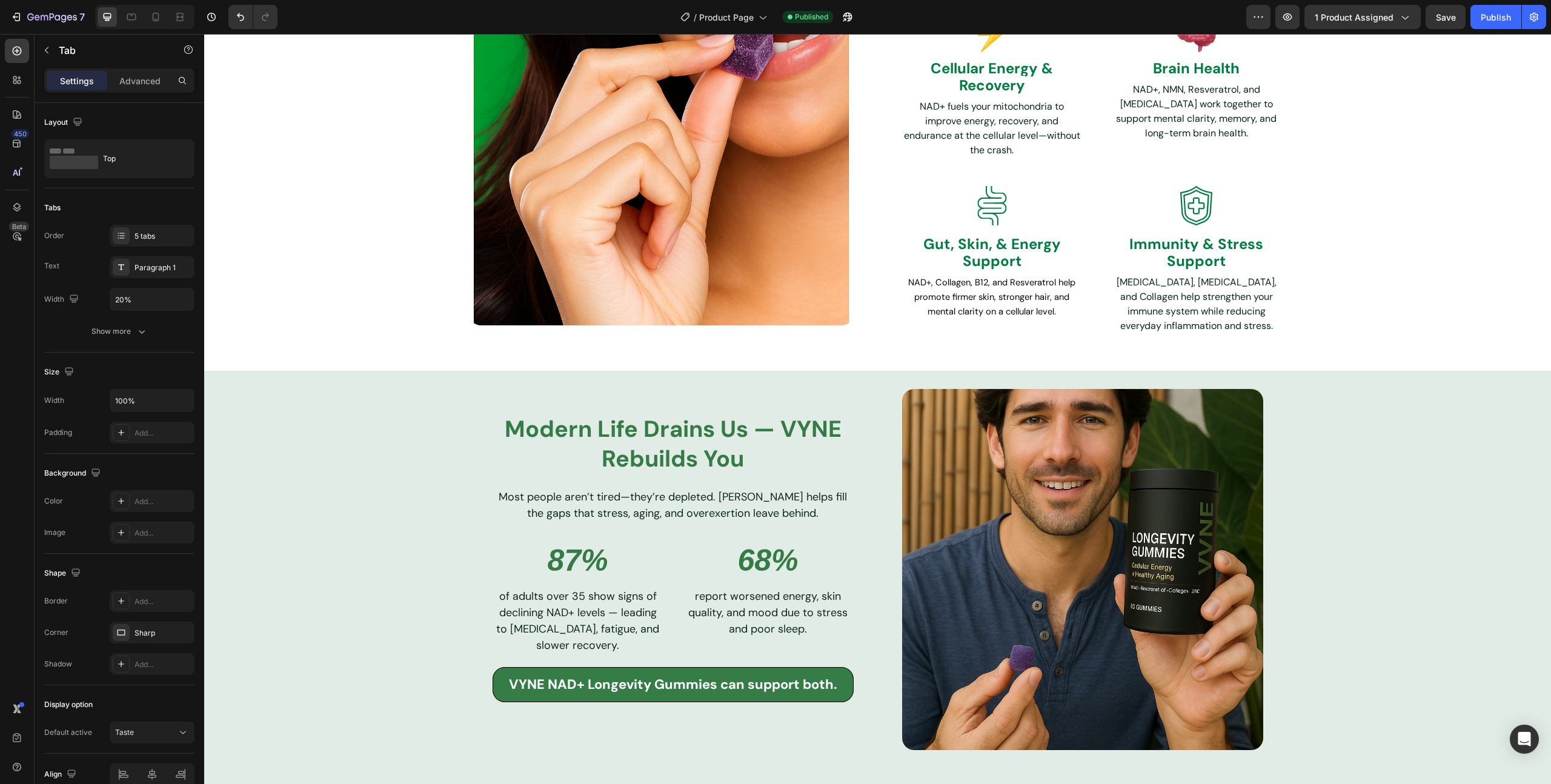
scroll to position [0, 0]
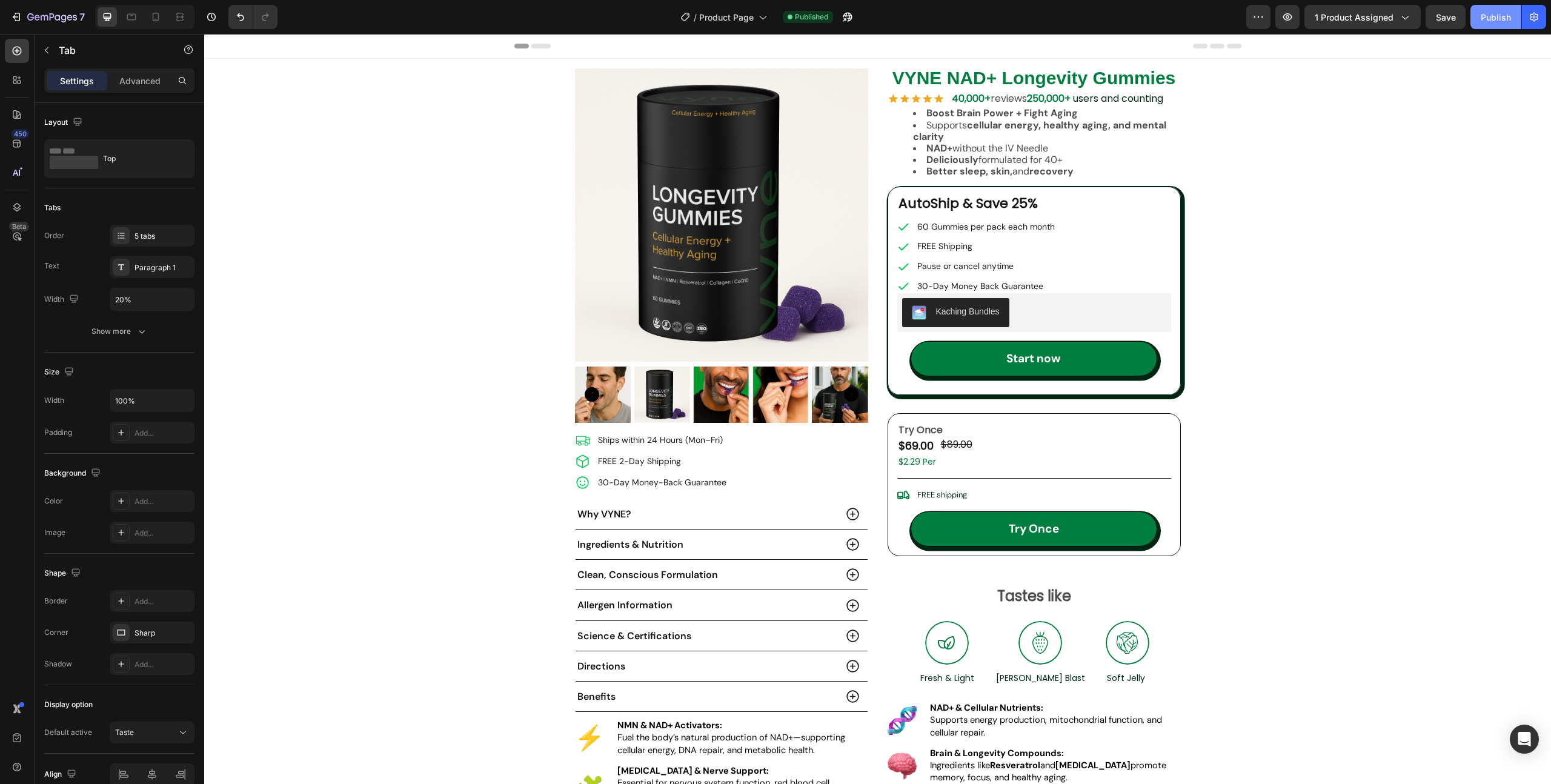
click at [1489, 23] on button "Publish" at bounding box center [1496, 17] width 51 height 24
click at [341, 203] on div "Modern Life Drains Us — VYNE NAD+ Rebuilds You Text Block Most people aren’t ti…" at bounding box center [877, 467] width 1347 height 817
